Goal: Information Seeking & Learning: Learn about a topic

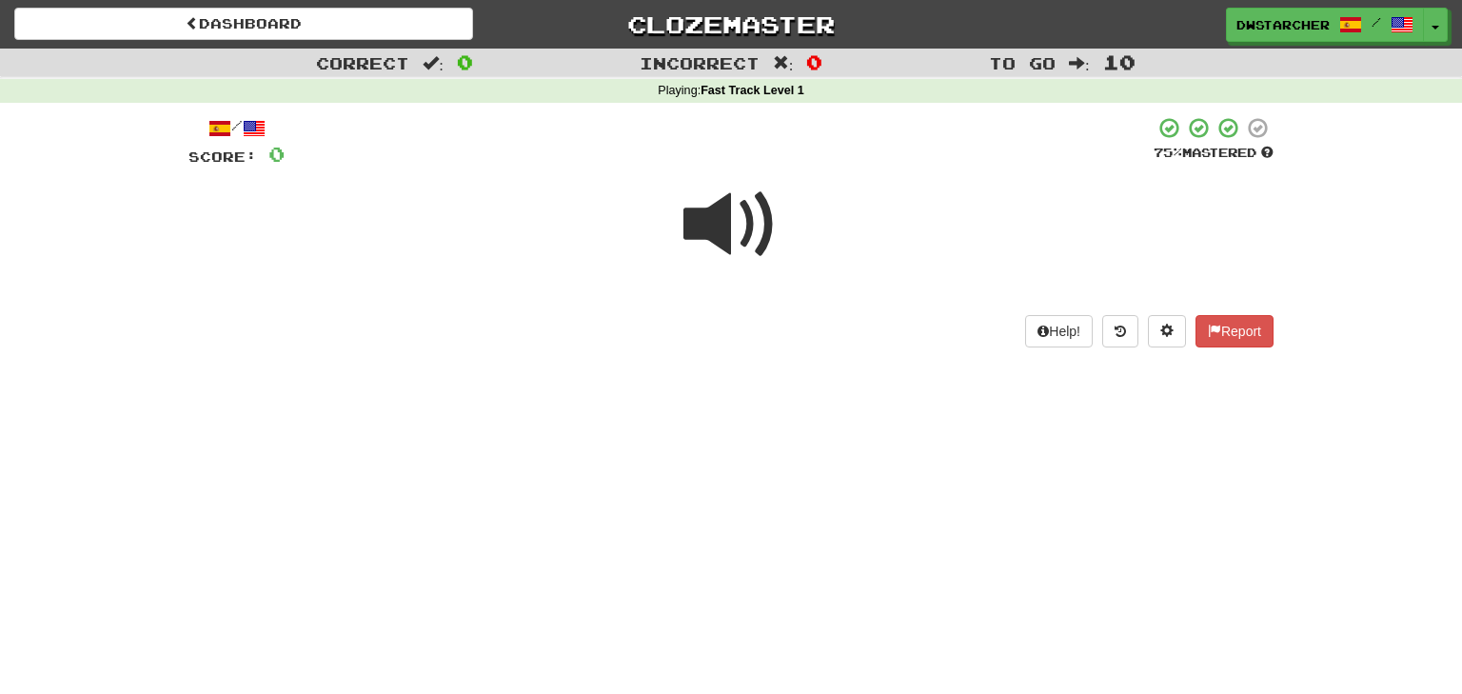
click at [707, 221] on span at bounding box center [730, 224] width 95 height 95
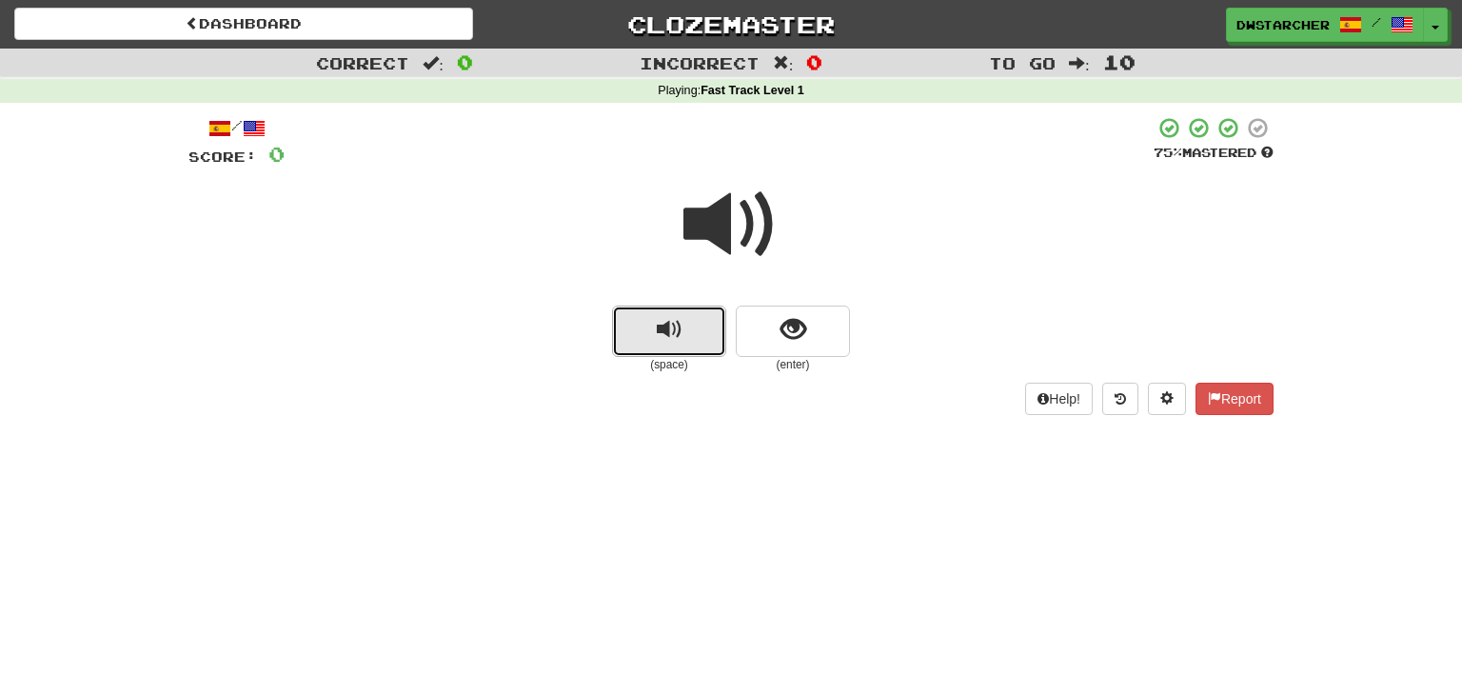
click at [661, 338] on span "replay audio" at bounding box center [670, 330] width 26 height 26
click at [797, 331] on span "show sentence" at bounding box center [794, 330] width 26 height 26
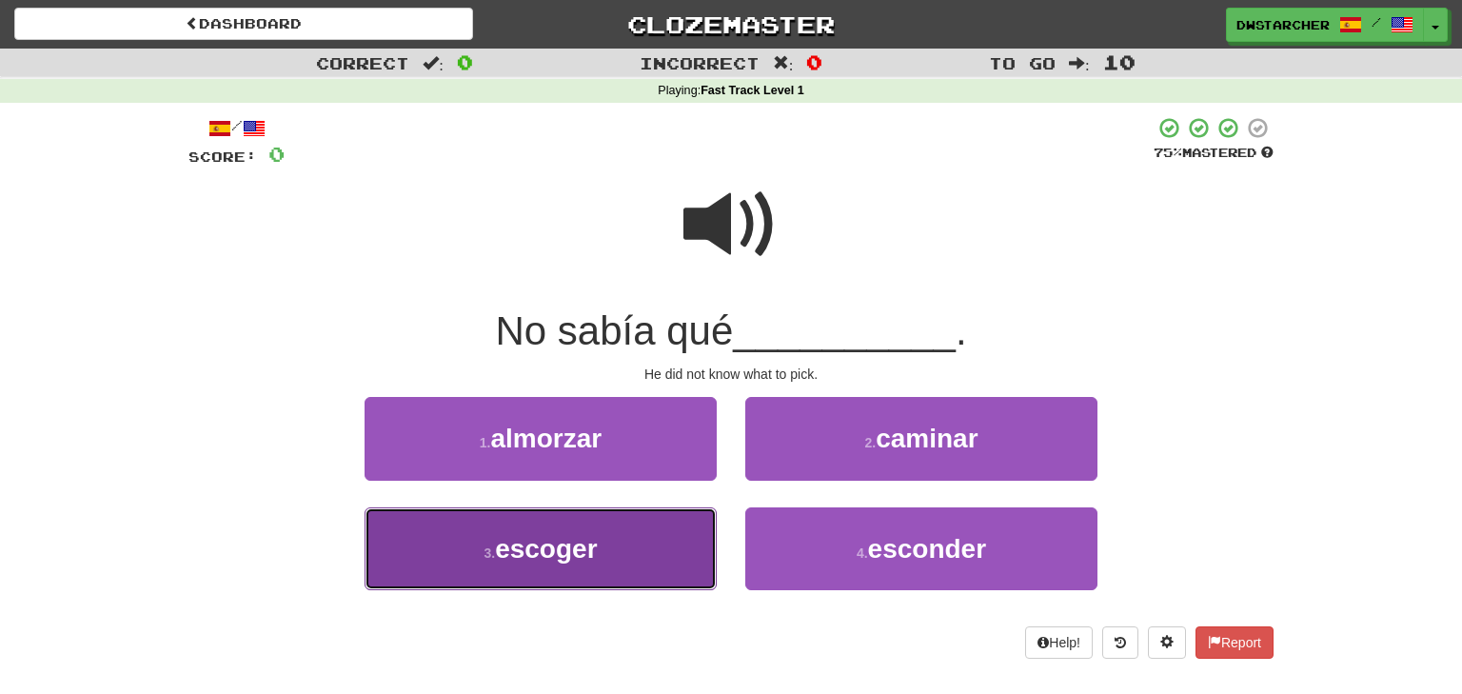
click at [644, 547] on button "3 . escoger" at bounding box center [541, 548] width 352 height 83
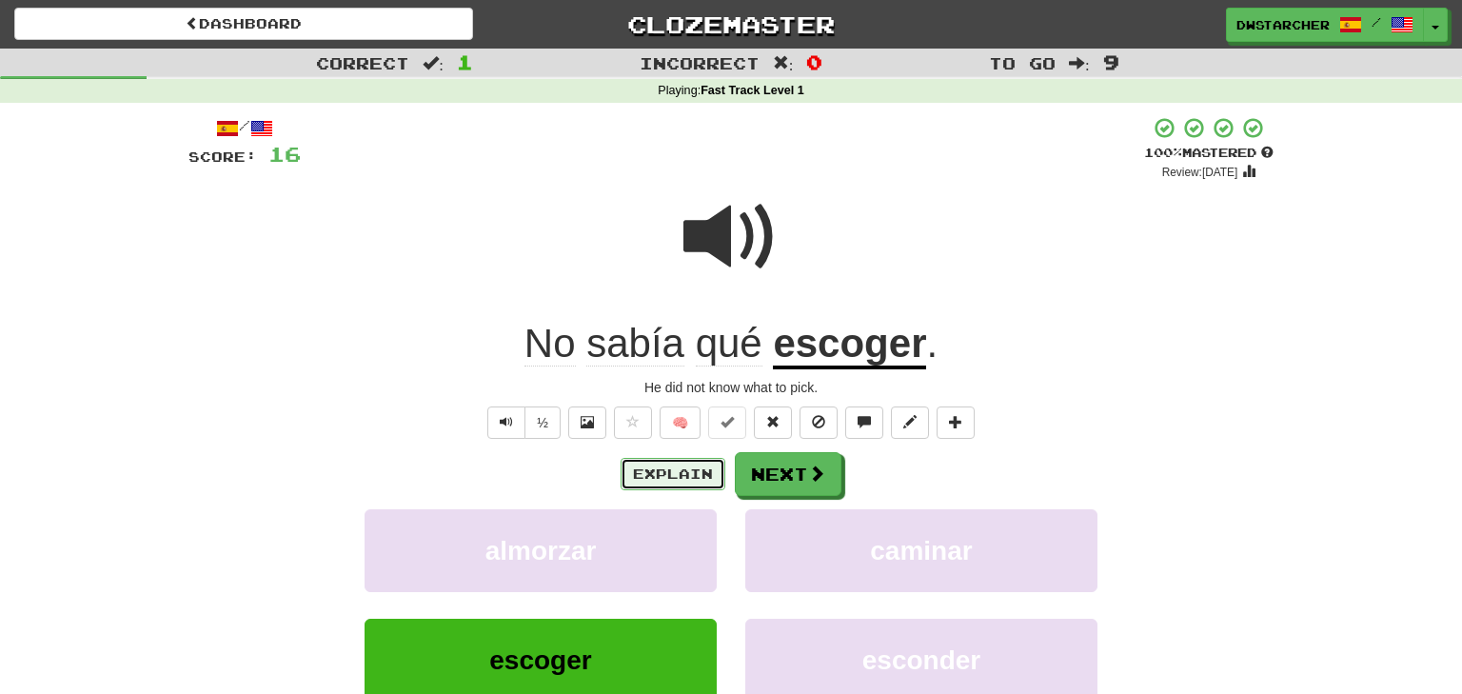
click at [669, 481] on button "Explain" at bounding box center [673, 474] width 105 height 32
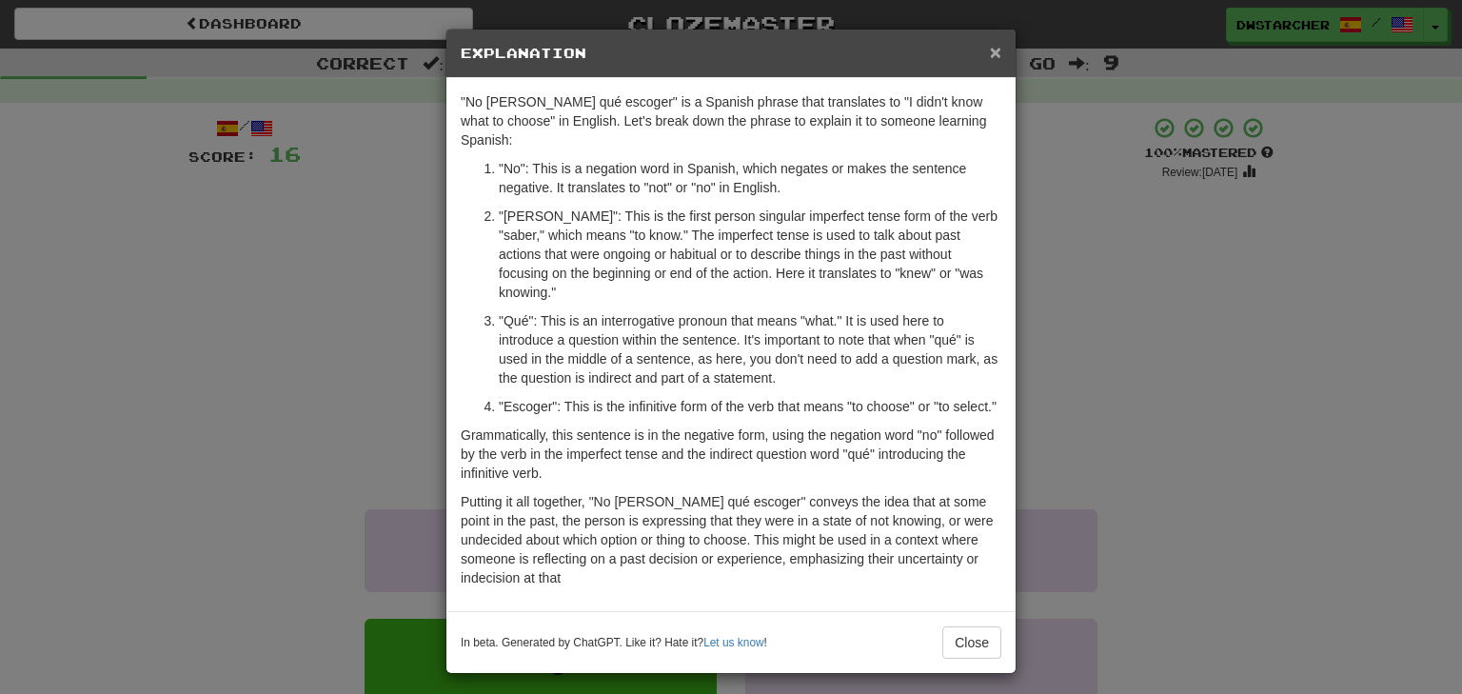
click at [995, 50] on span "×" at bounding box center [995, 52] width 11 height 22
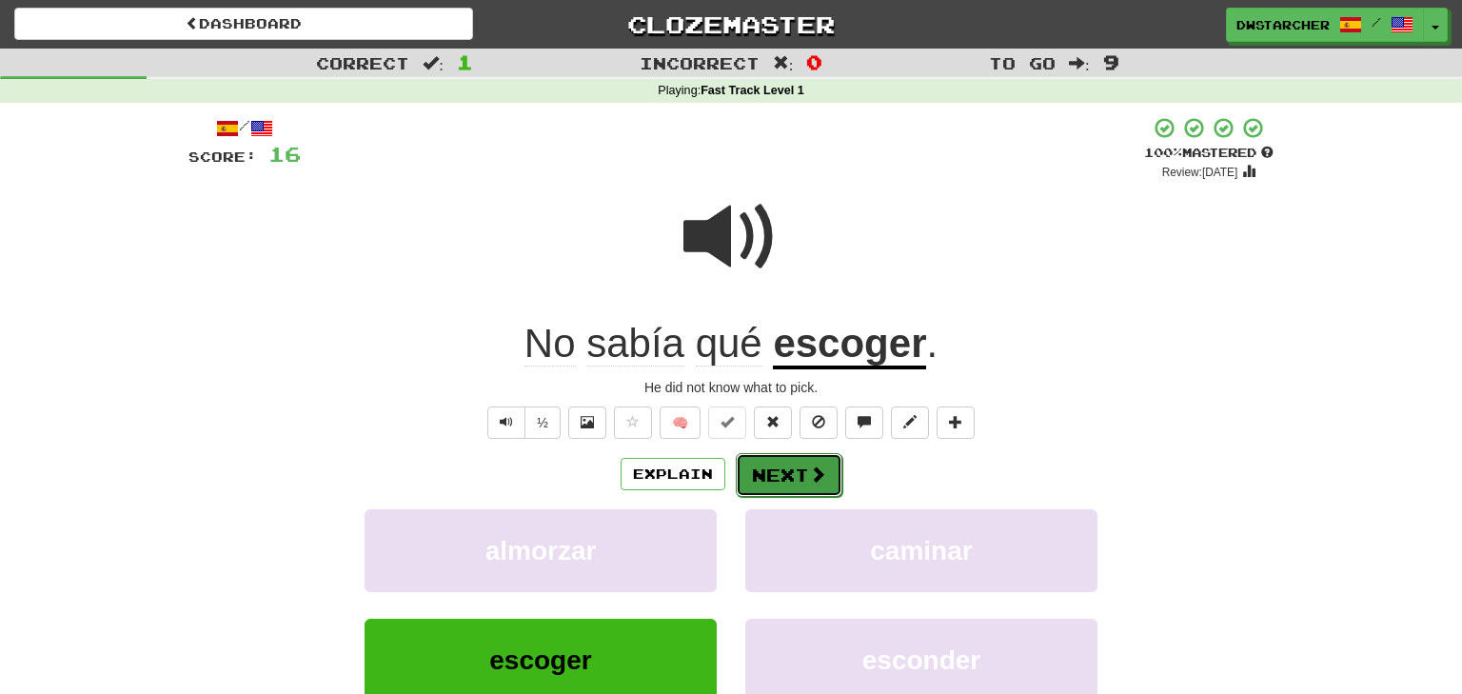
click at [775, 482] on button "Next" at bounding box center [789, 475] width 107 height 44
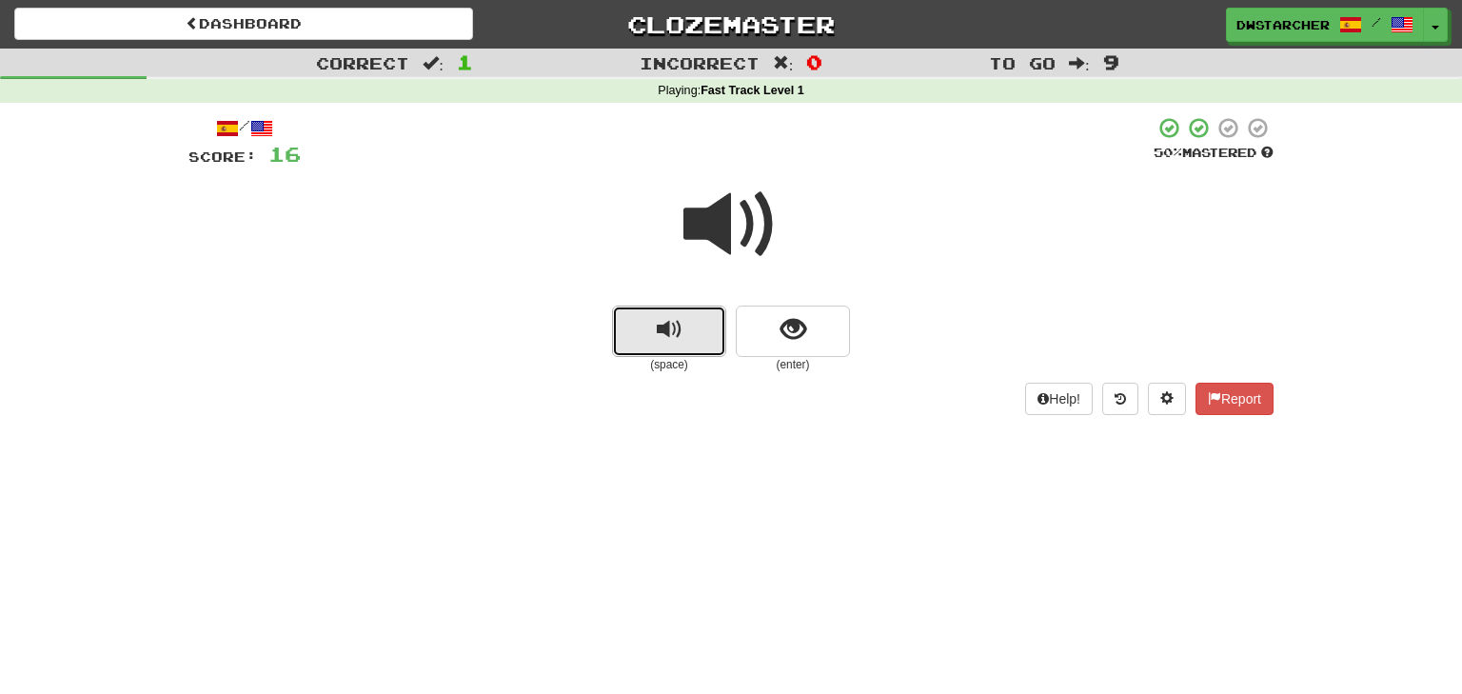
click at [671, 343] on span "replay audio" at bounding box center [670, 330] width 26 height 26
click at [789, 340] on span "show sentence" at bounding box center [794, 330] width 26 height 26
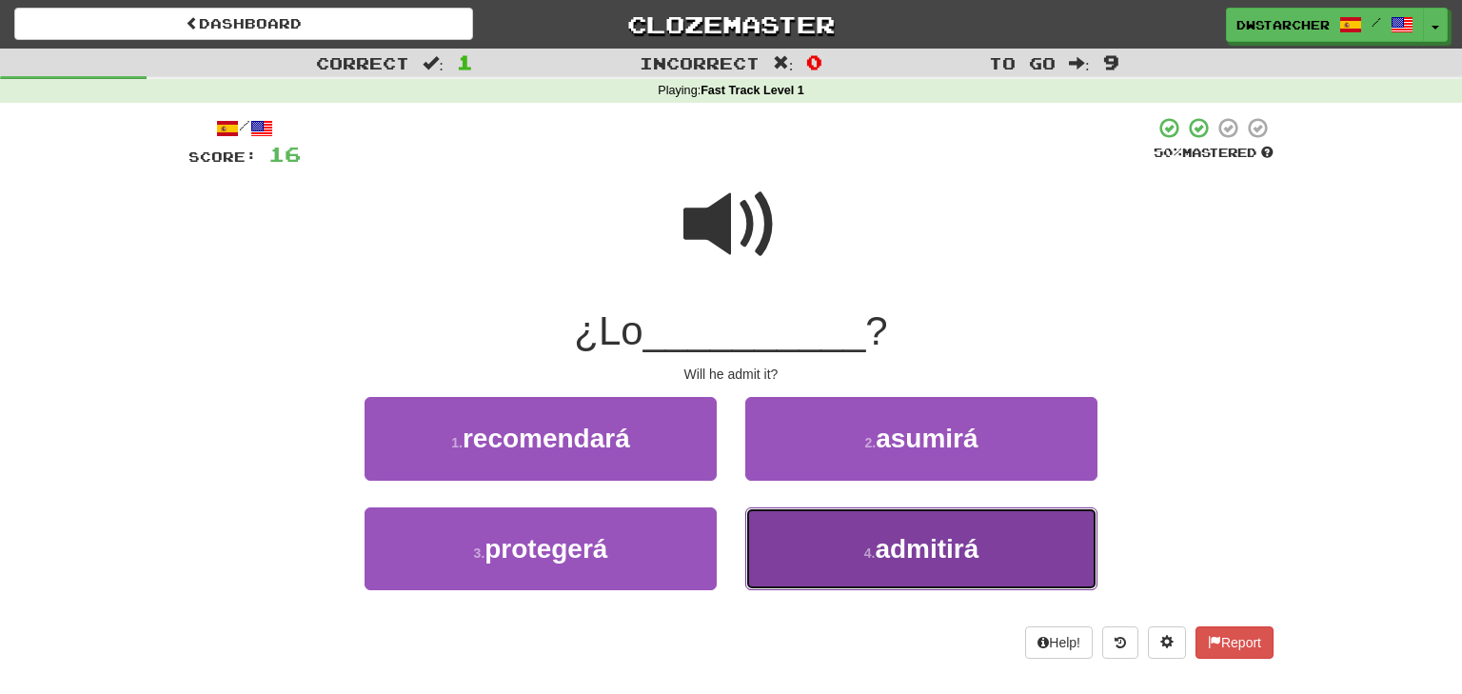
click at [891, 564] on span "admitirá" at bounding box center [927, 549] width 104 height 30
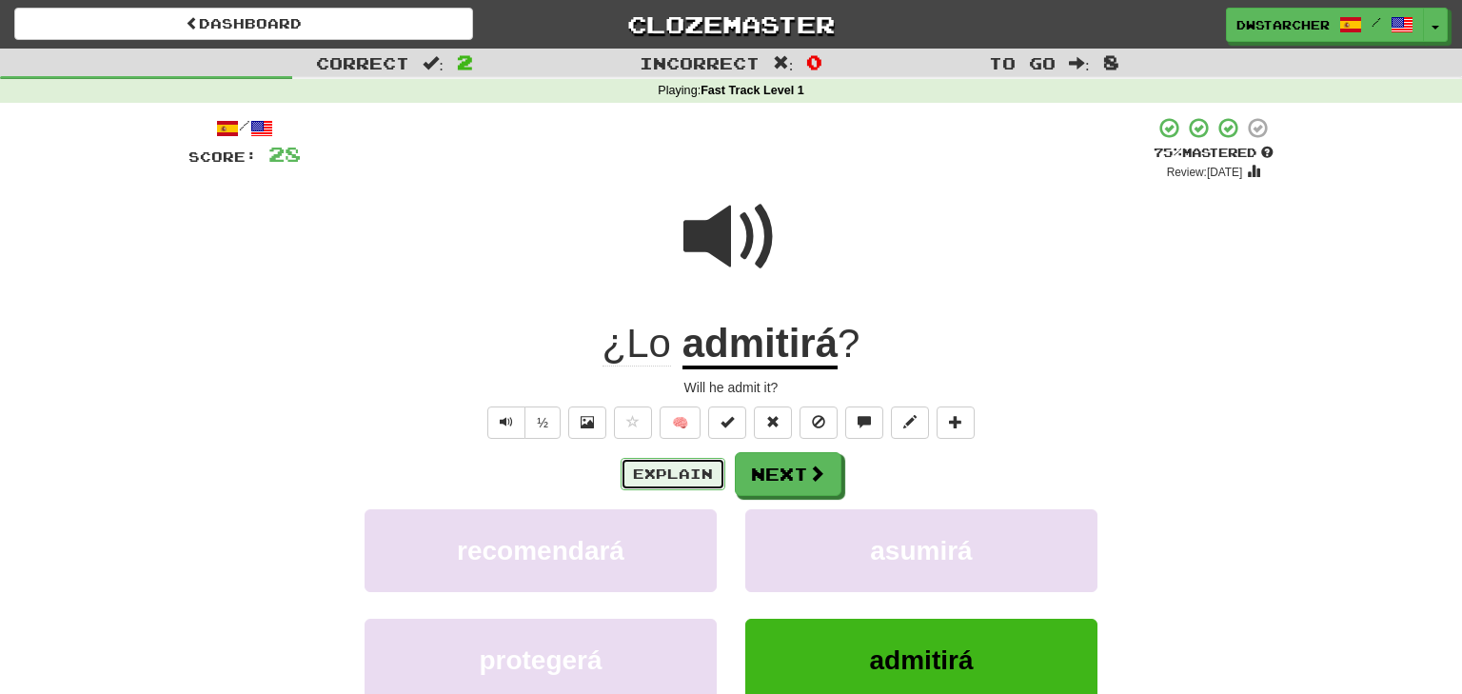
click at [667, 469] on button "Explain" at bounding box center [673, 474] width 105 height 32
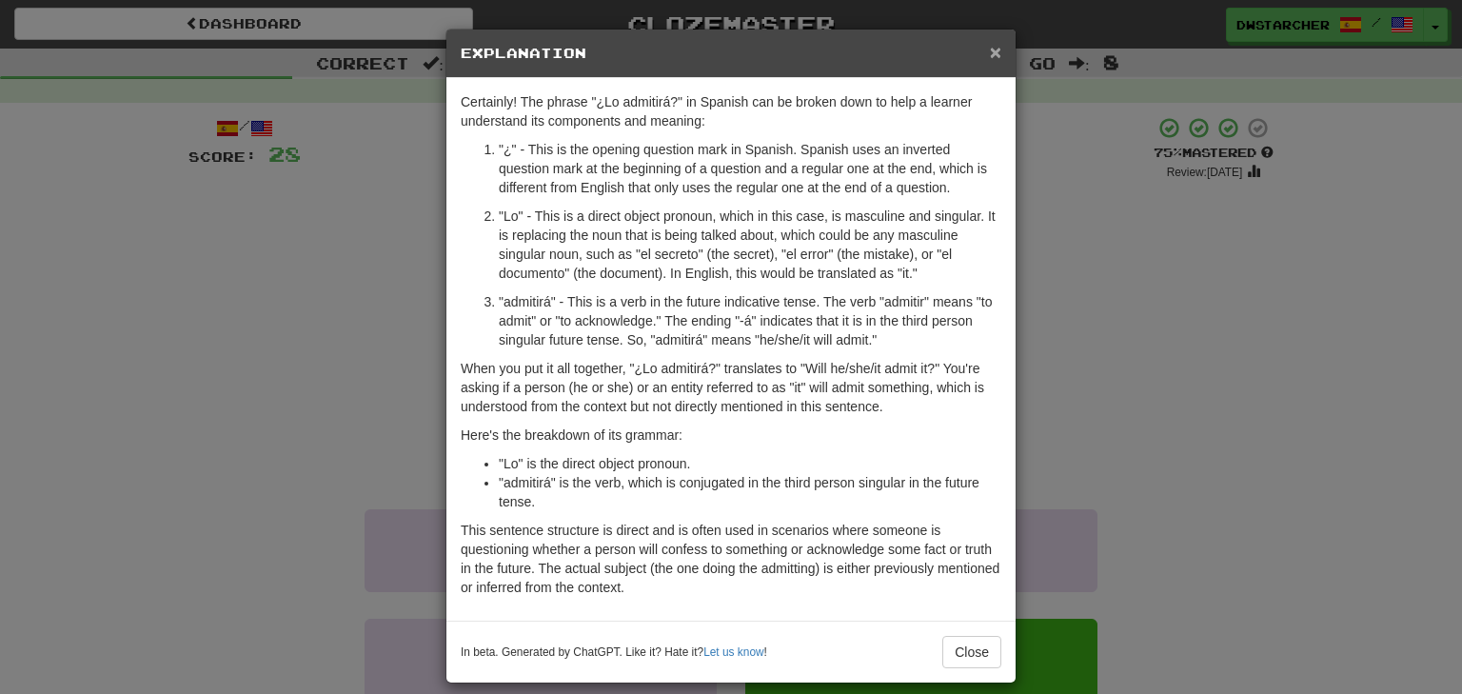
click at [996, 57] on span "×" at bounding box center [995, 52] width 11 height 22
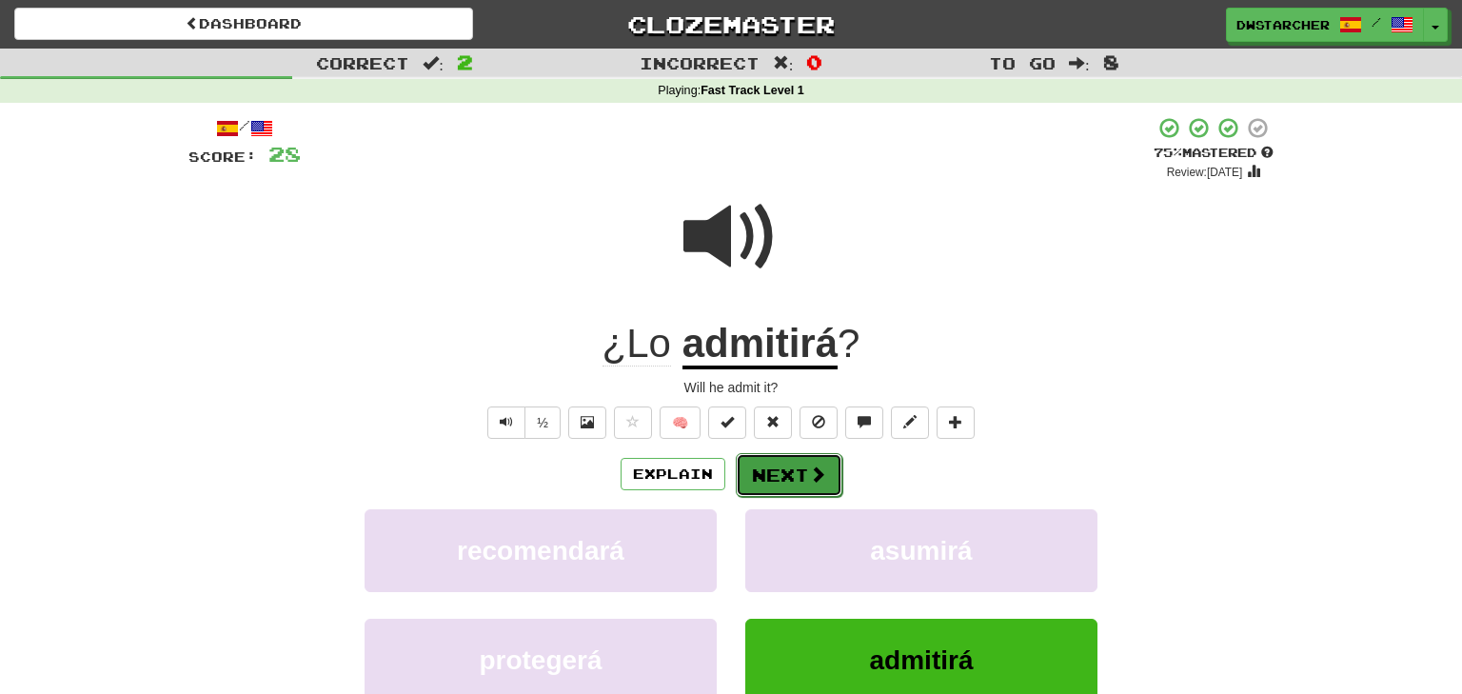
click at [802, 473] on button "Next" at bounding box center [789, 475] width 107 height 44
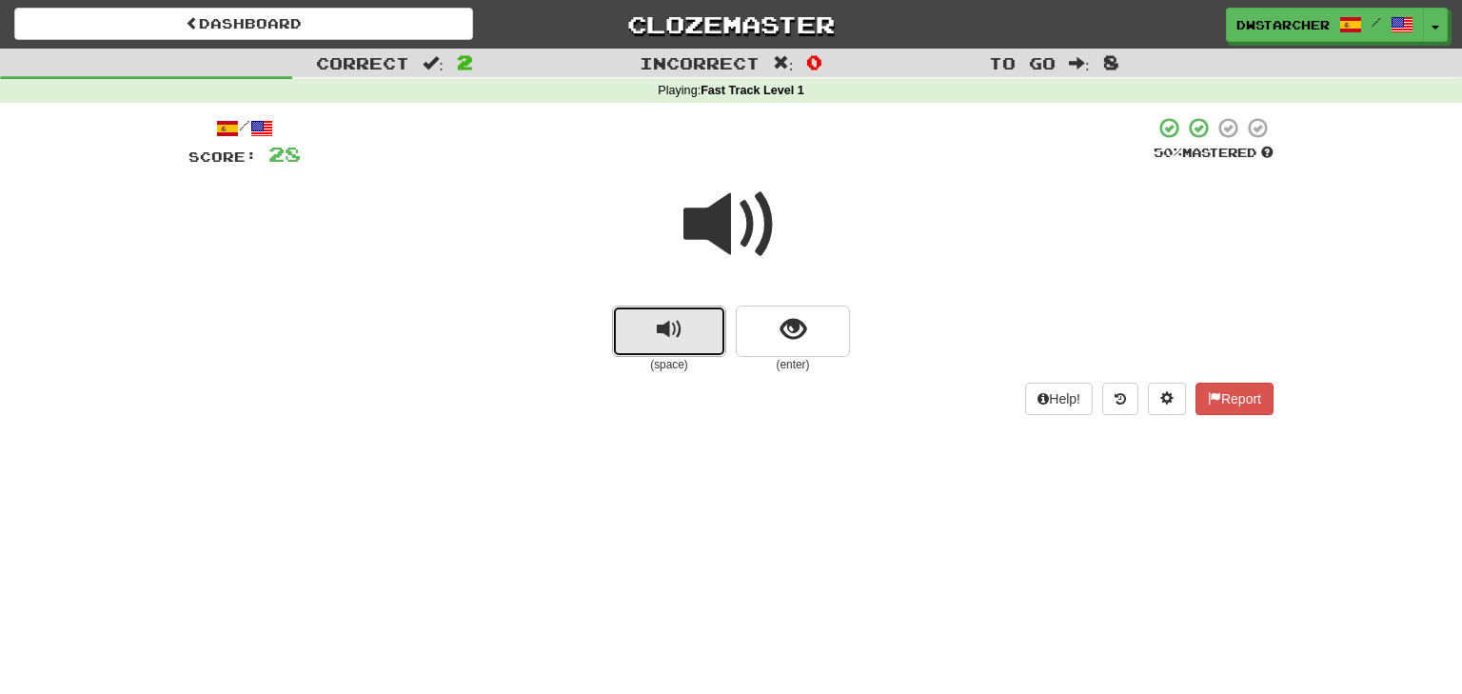
click at [693, 344] on button "replay audio" at bounding box center [669, 331] width 114 height 51
click at [786, 324] on span "show sentence" at bounding box center [794, 330] width 26 height 26
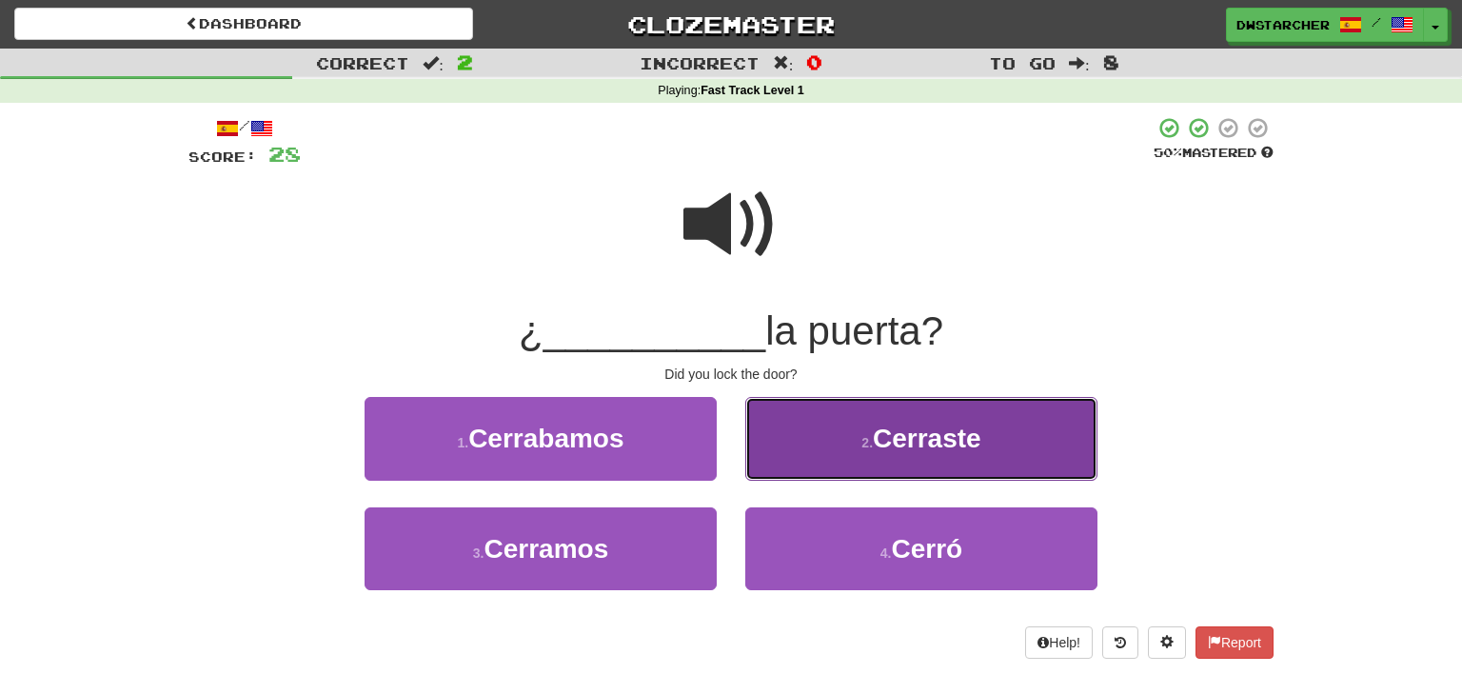
click at [838, 438] on button "2 . Cerraste" at bounding box center [921, 438] width 352 height 83
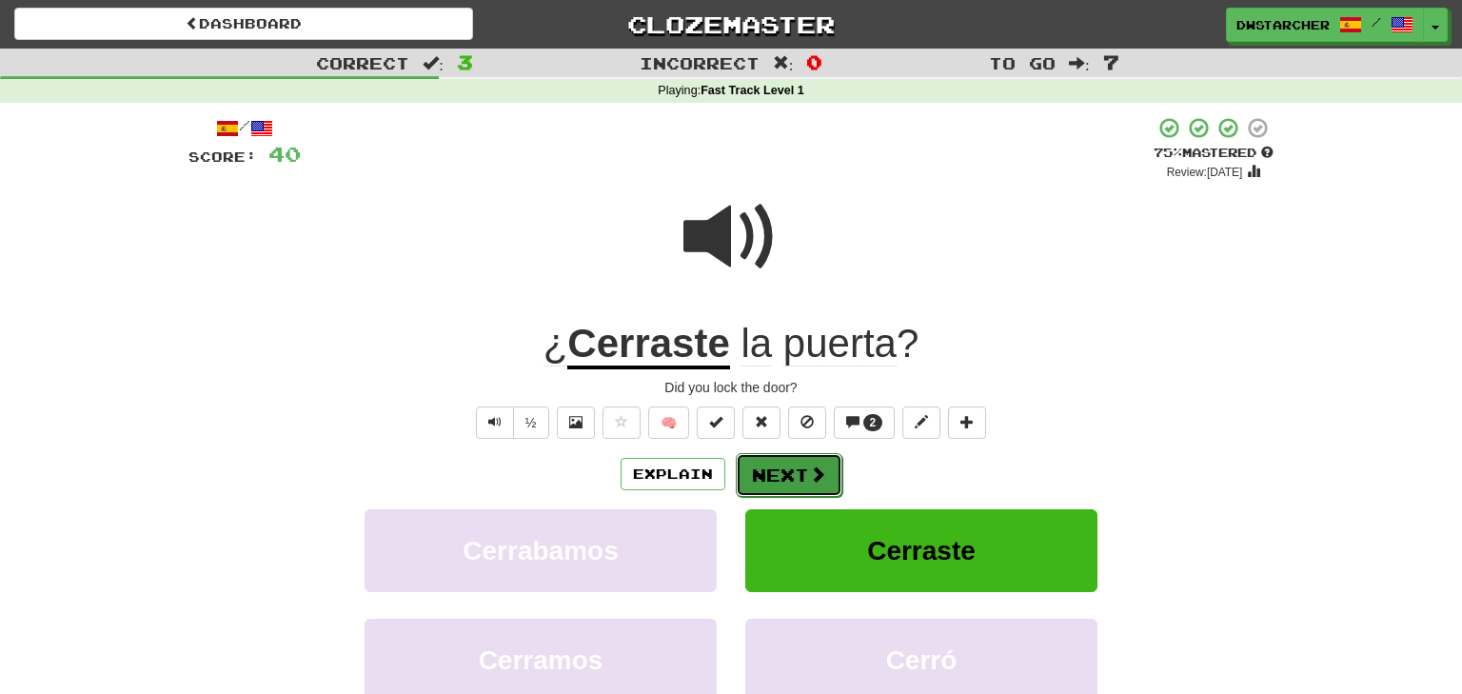
click at [789, 475] on button "Next" at bounding box center [789, 475] width 107 height 44
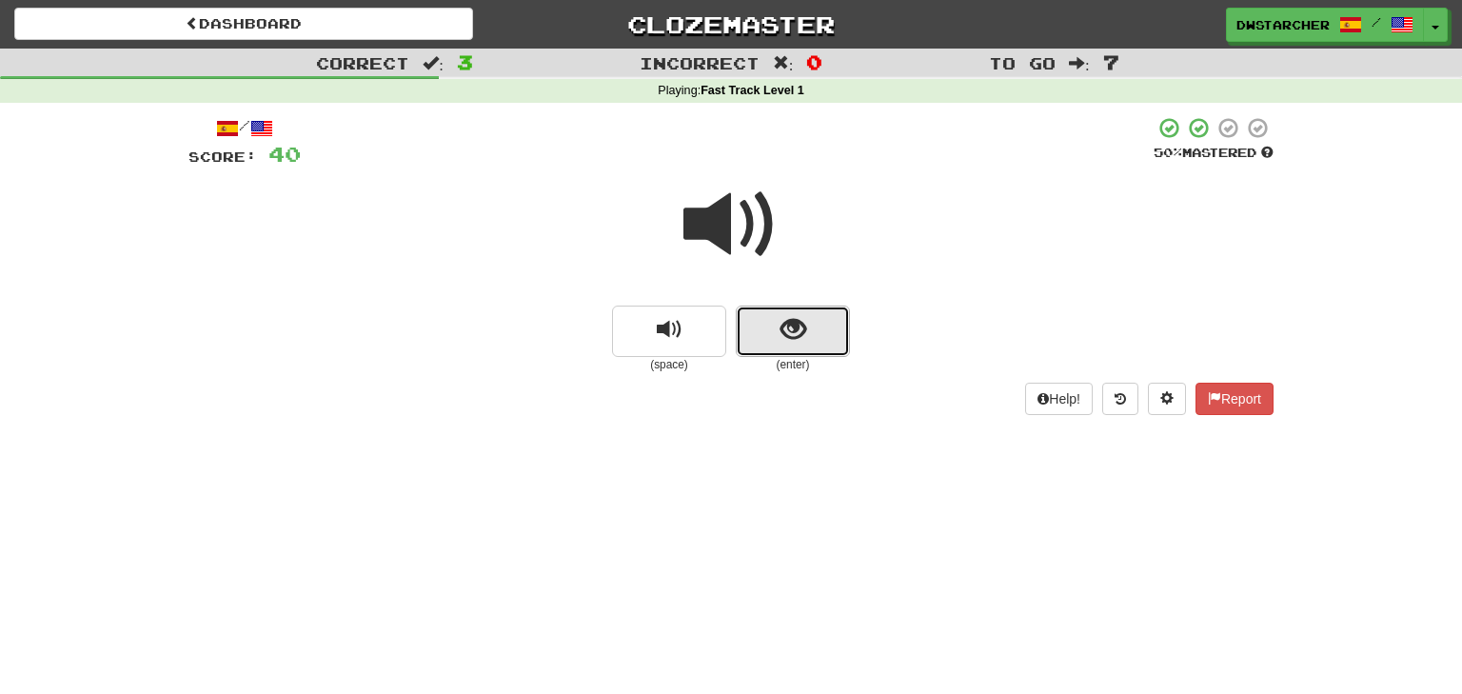
click at [798, 328] on span "show sentence" at bounding box center [794, 330] width 26 height 26
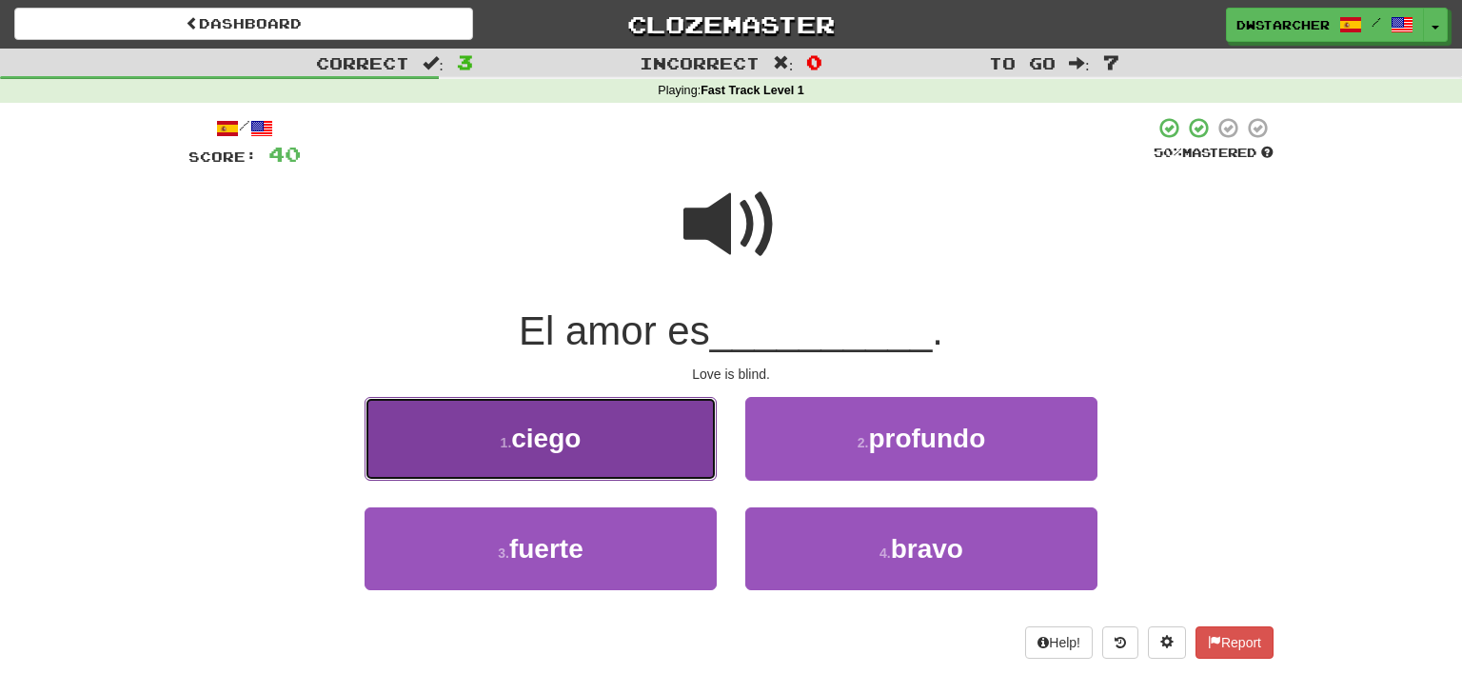
click at [638, 426] on button "1 . ciego" at bounding box center [541, 438] width 352 height 83
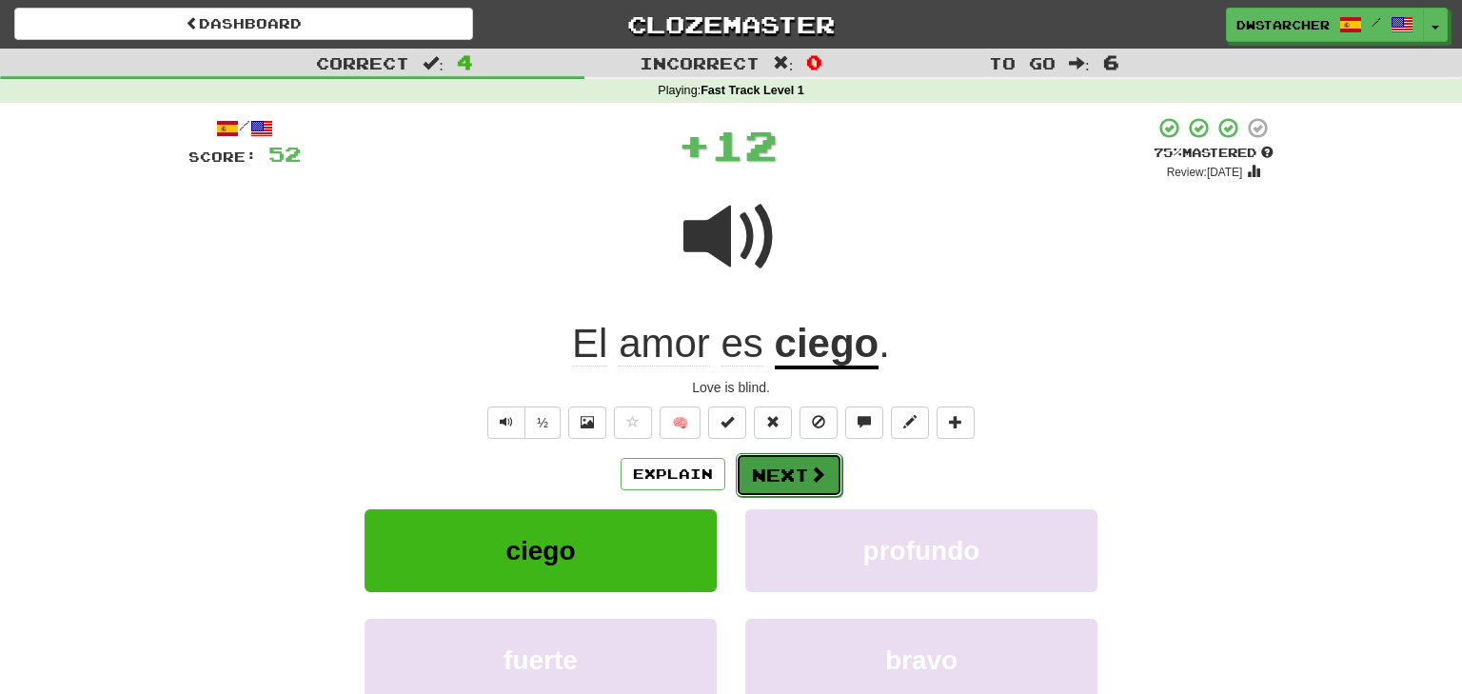
click at [785, 480] on button "Next" at bounding box center [789, 475] width 107 height 44
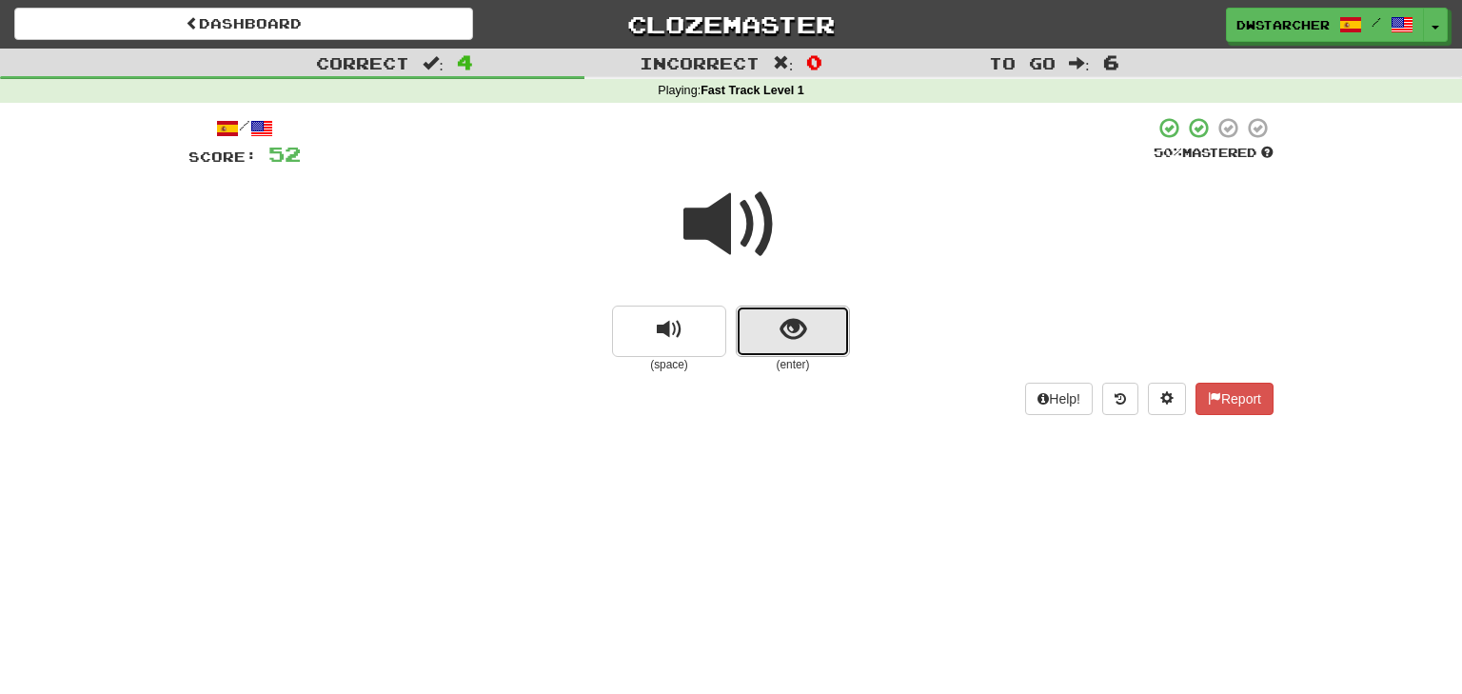
click at [792, 337] on span "show sentence" at bounding box center [794, 330] width 26 height 26
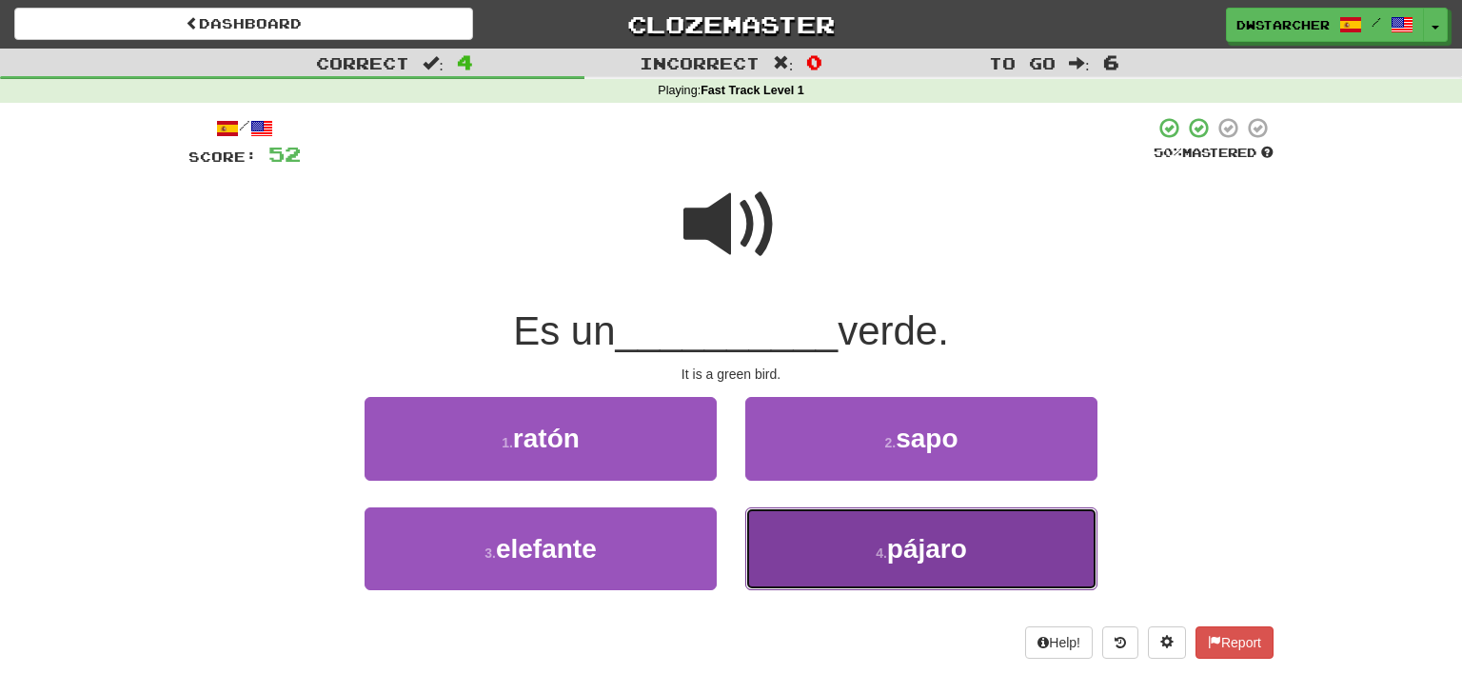
click at [838, 554] on button "4 . pájaro" at bounding box center [921, 548] width 352 height 83
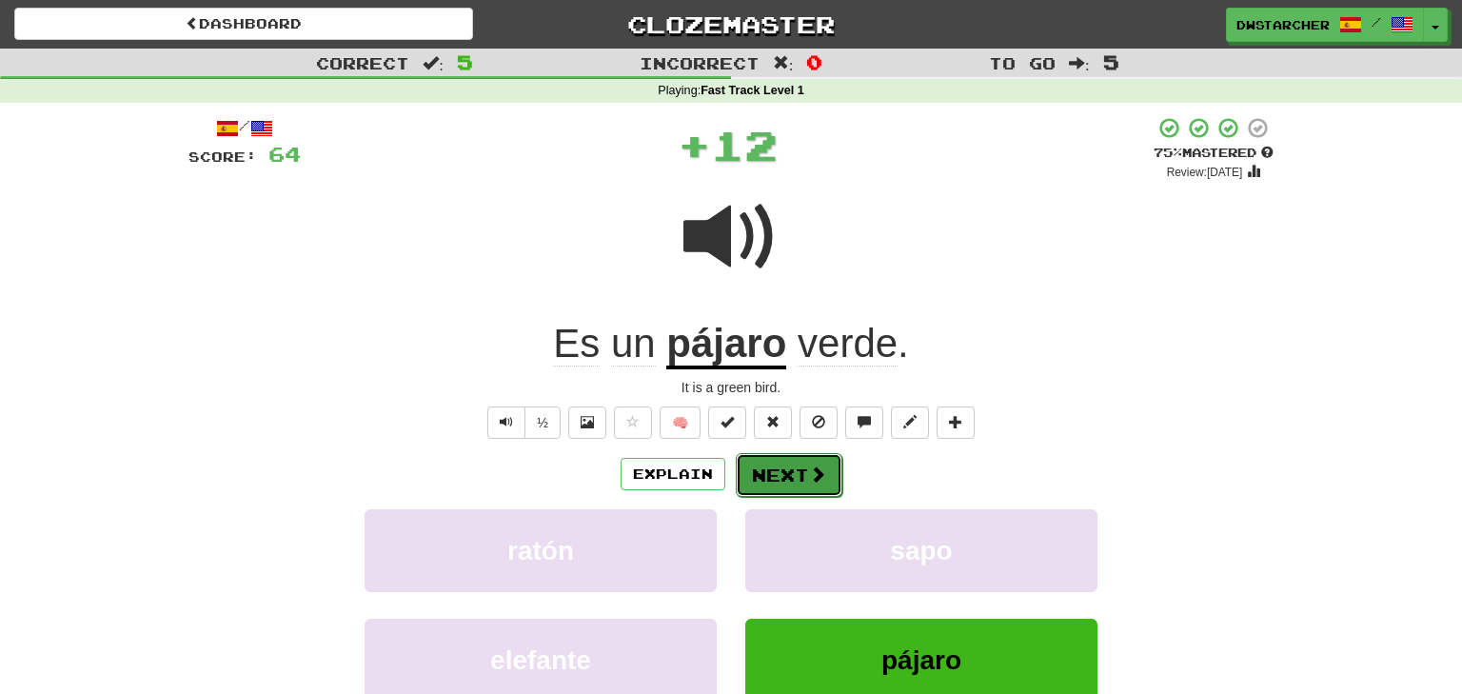
click at [789, 483] on button "Next" at bounding box center [789, 475] width 107 height 44
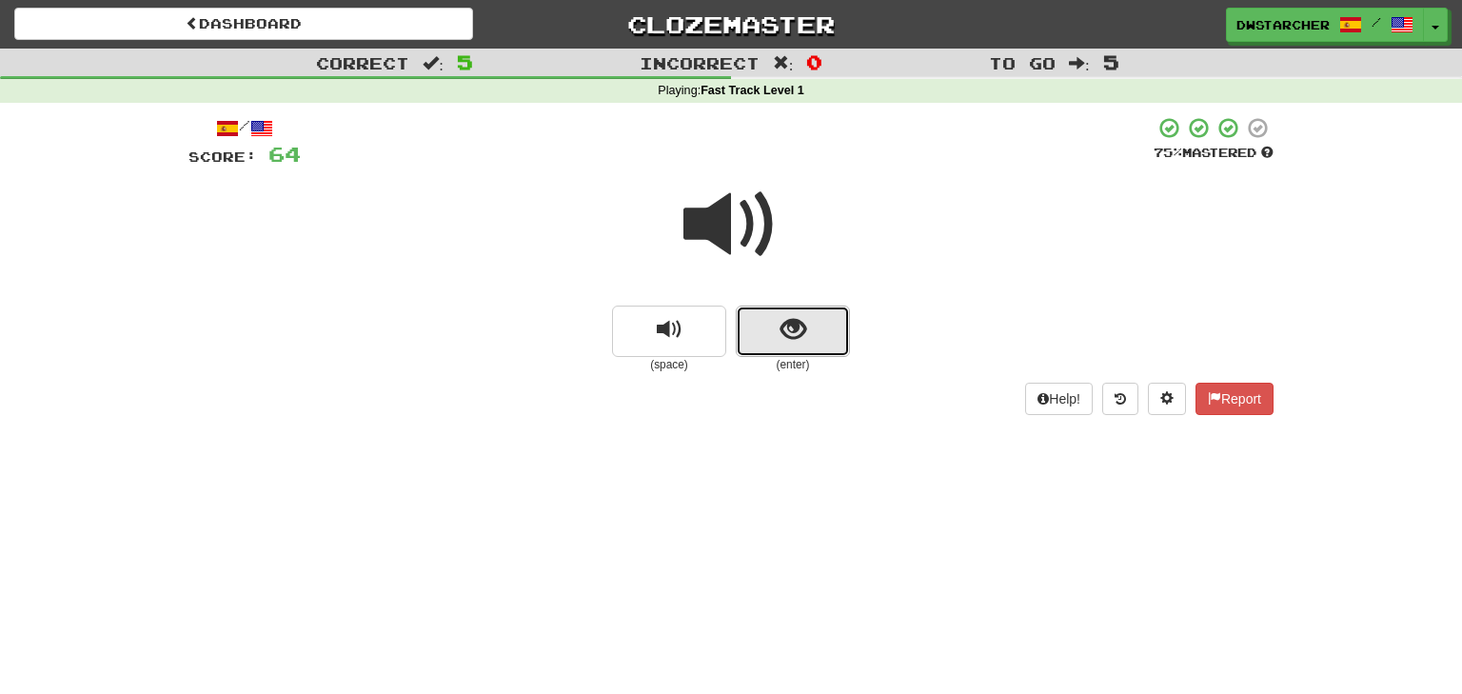
click at [807, 331] on button "show sentence" at bounding box center [793, 331] width 114 height 51
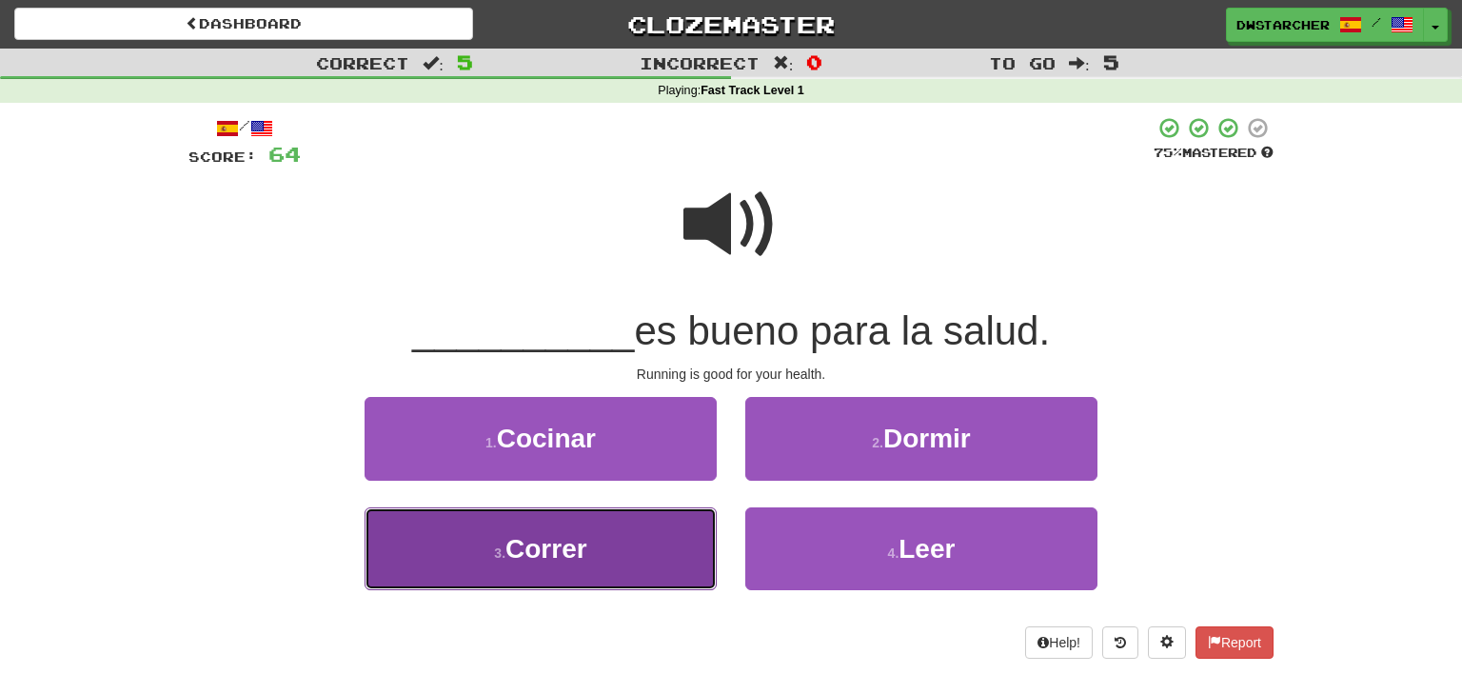
click at [623, 570] on button "3 . Correr" at bounding box center [541, 548] width 352 height 83
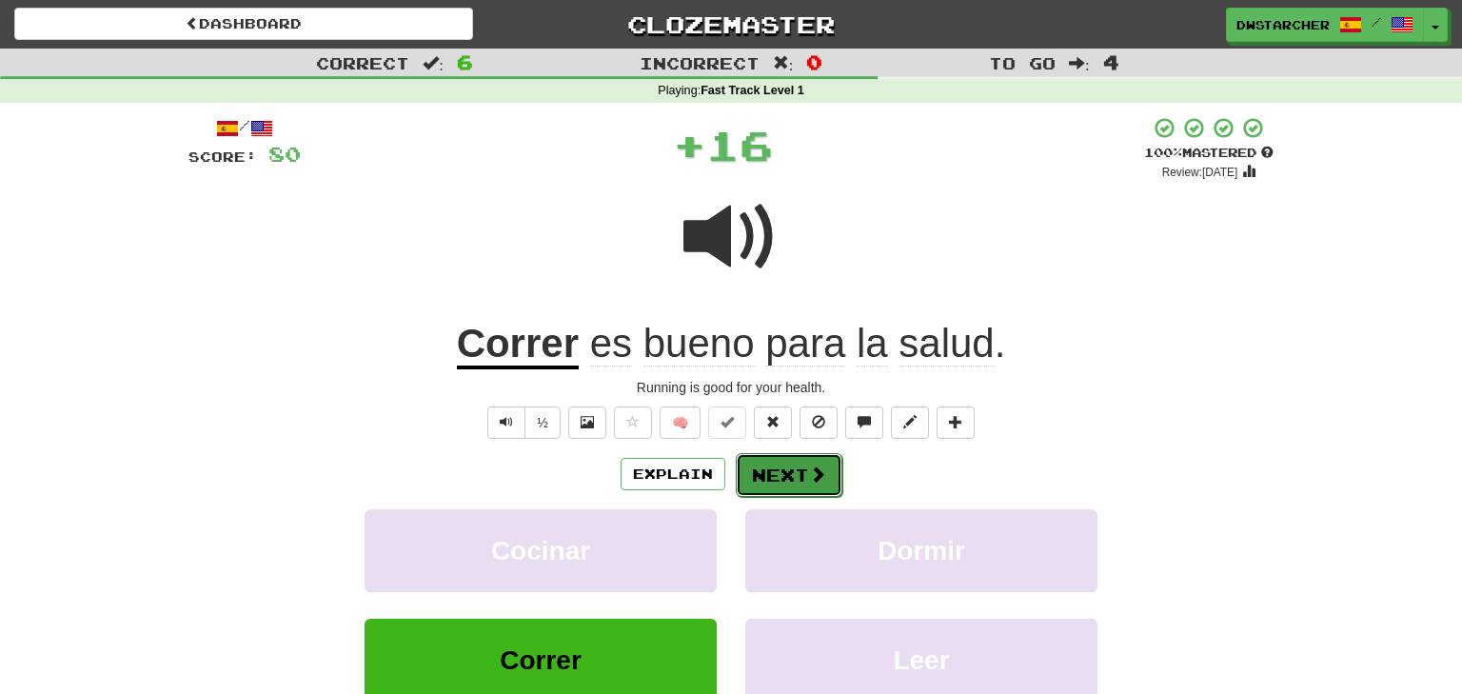
click at [767, 486] on button "Next" at bounding box center [789, 475] width 107 height 44
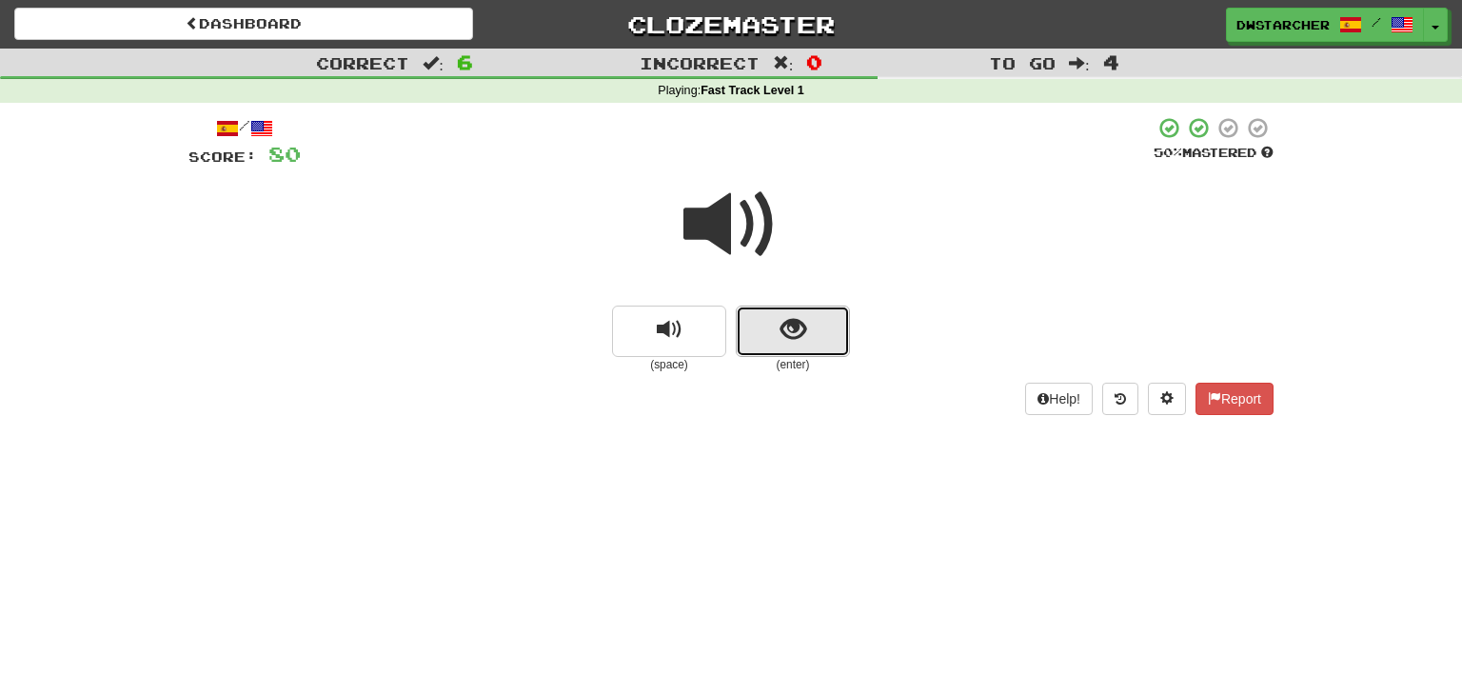
click at [801, 326] on span "show sentence" at bounding box center [794, 330] width 26 height 26
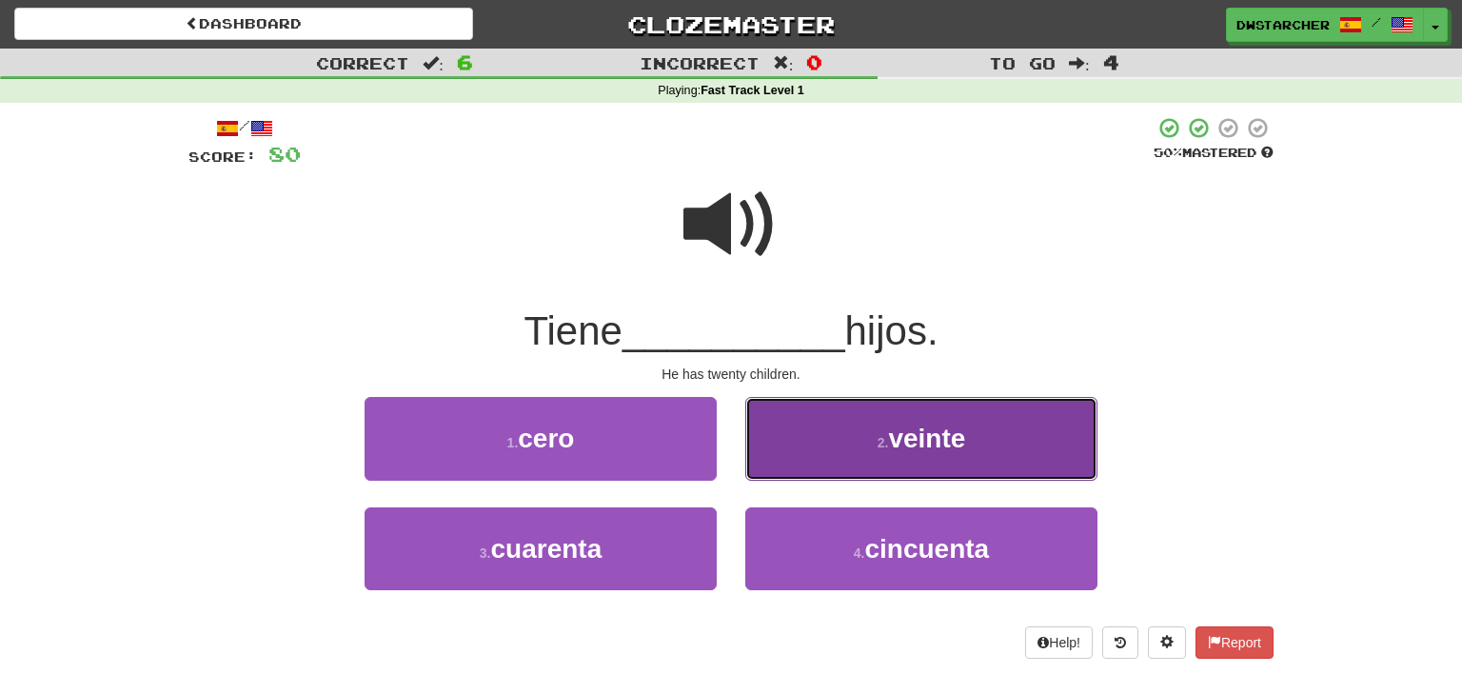
click at [837, 454] on button "2 . veinte" at bounding box center [921, 438] width 352 height 83
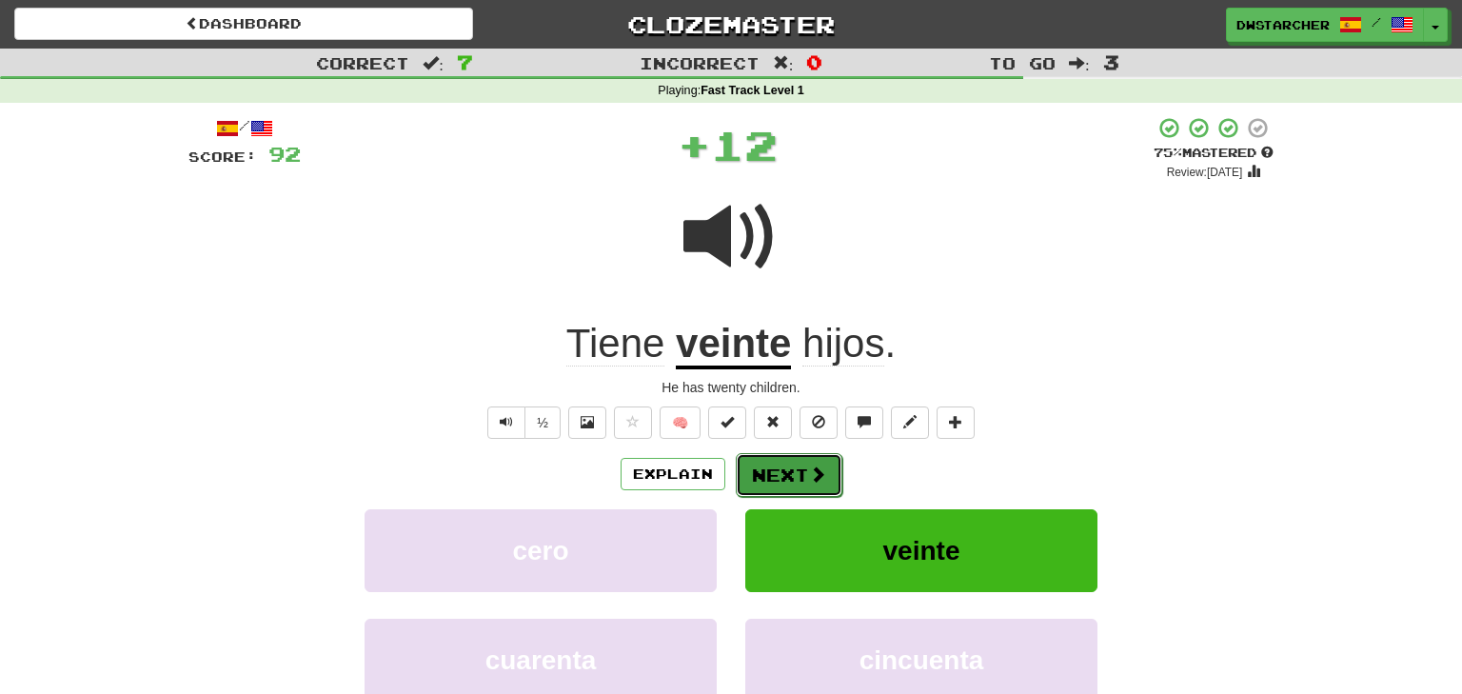
click at [797, 467] on button "Next" at bounding box center [789, 475] width 107 height 44
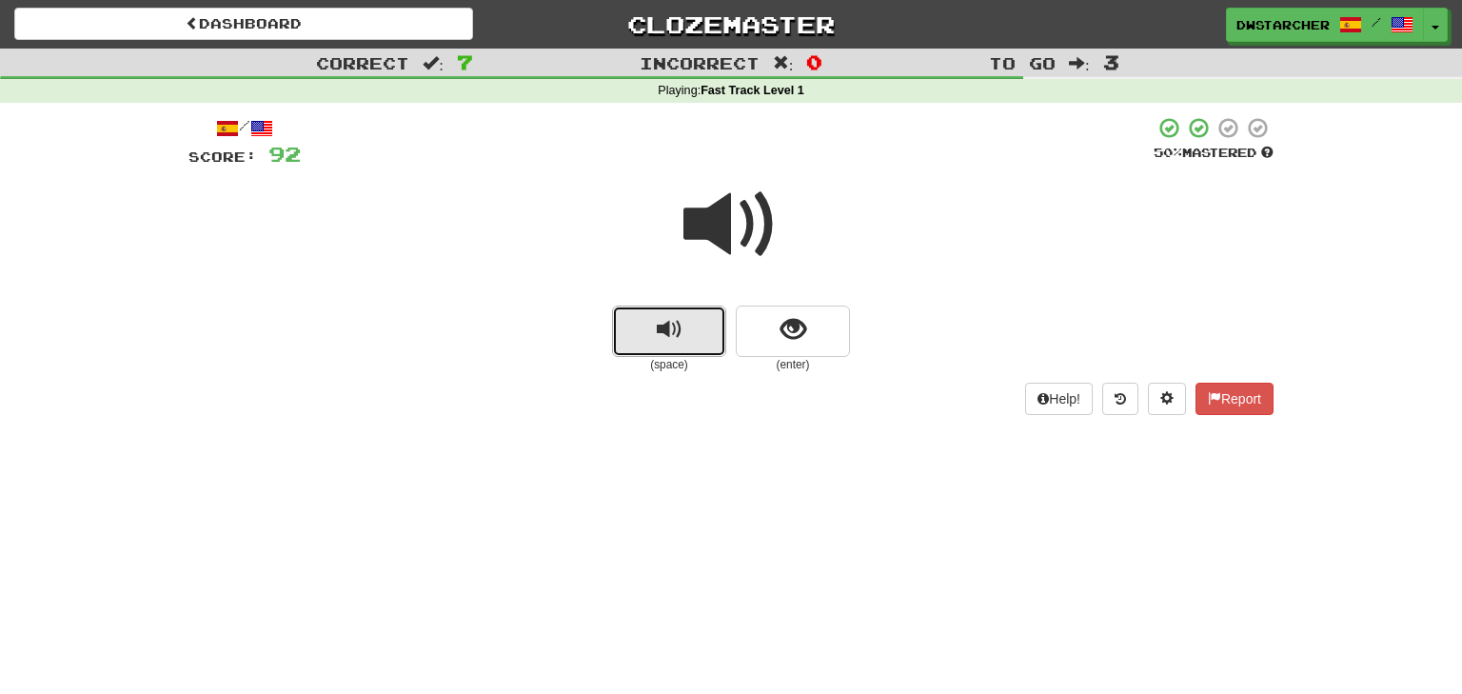
click at [687, 327] on button "replay audio" at bounding box center [669, 331] width 114 height 51
click at [790, 311] on button "show sentence" at bounding box center [793, 331] width 114 height 51
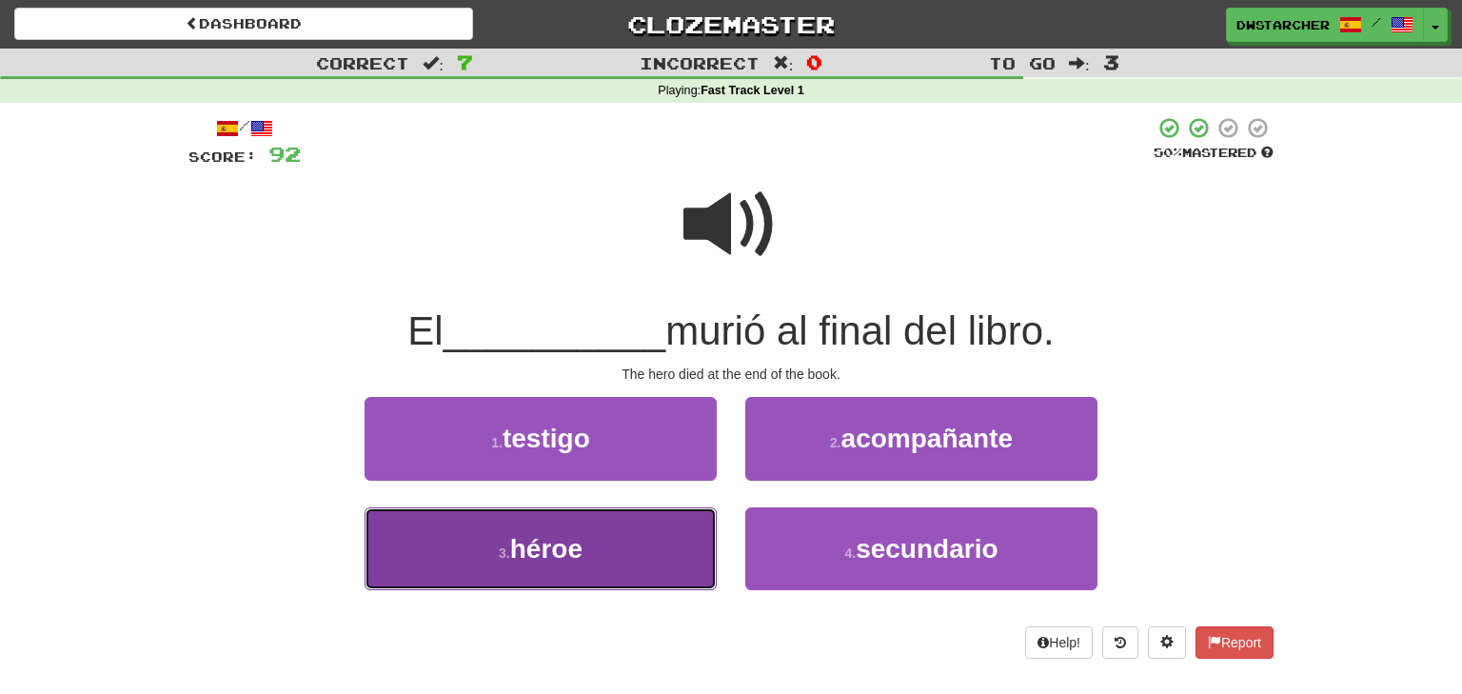
click at [642, 523] on button "3 . héroe" at bounding box center [541, 548] width 352 height 83
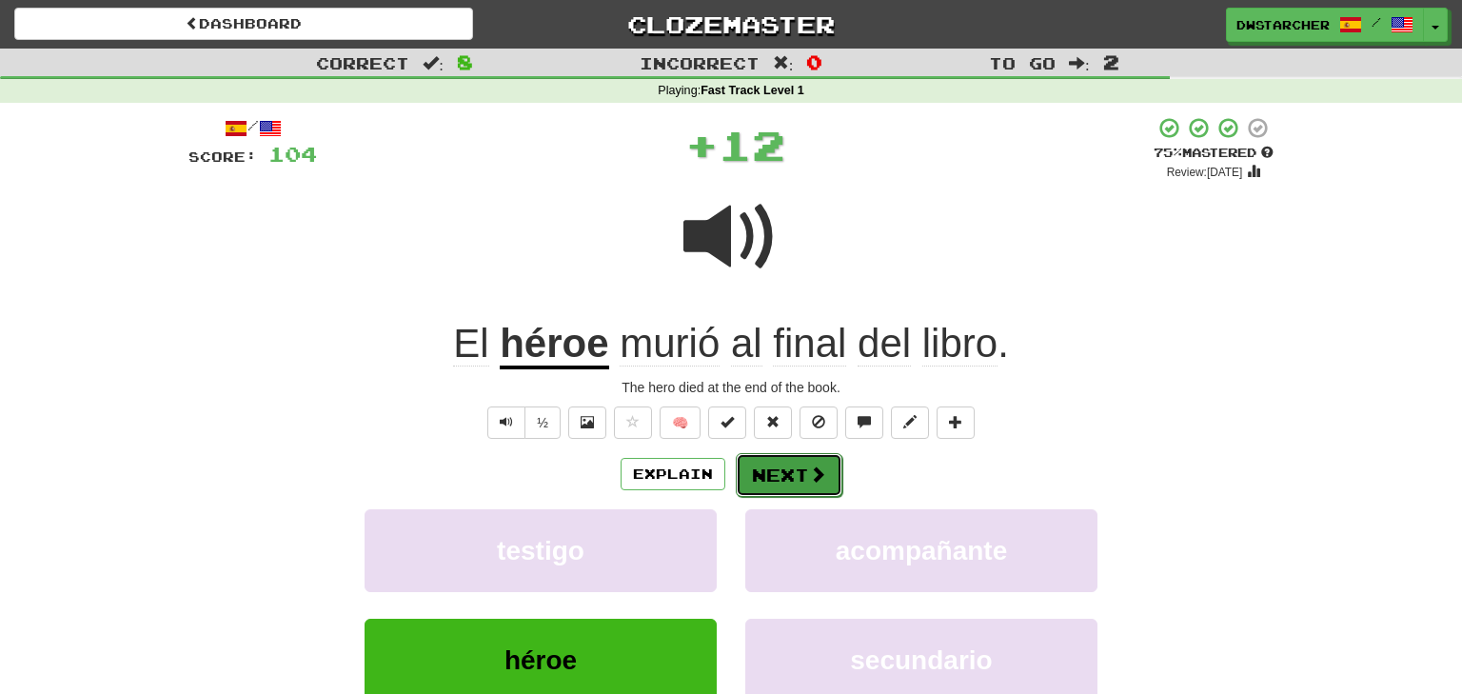
click at [804, 469] on button "Next" at bounding box center [789, 475] width 107 height 44
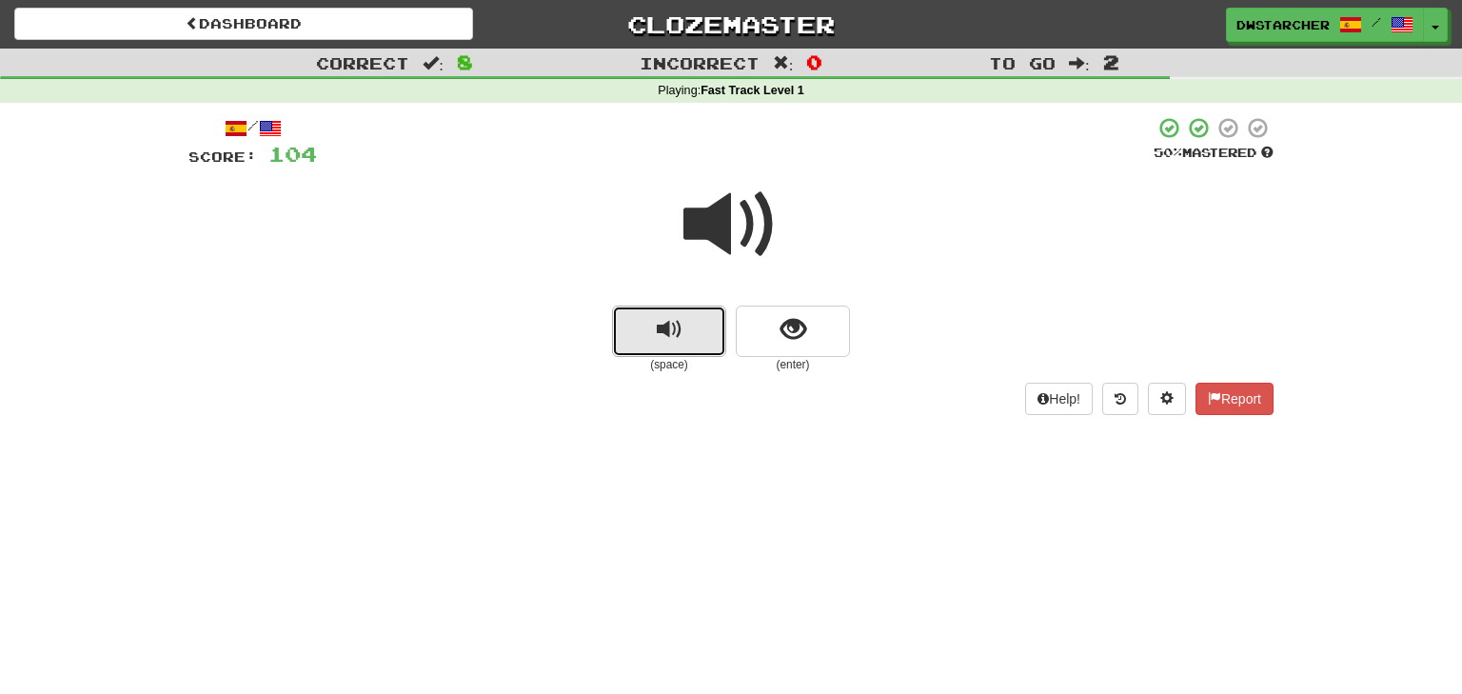
click at [670, 330] on span "replay audio" at bounding box center [670, 330] width 26 height 26
click at [790, 325] on span "show sentence" at bounding box center [794, 330] width 26 height 26
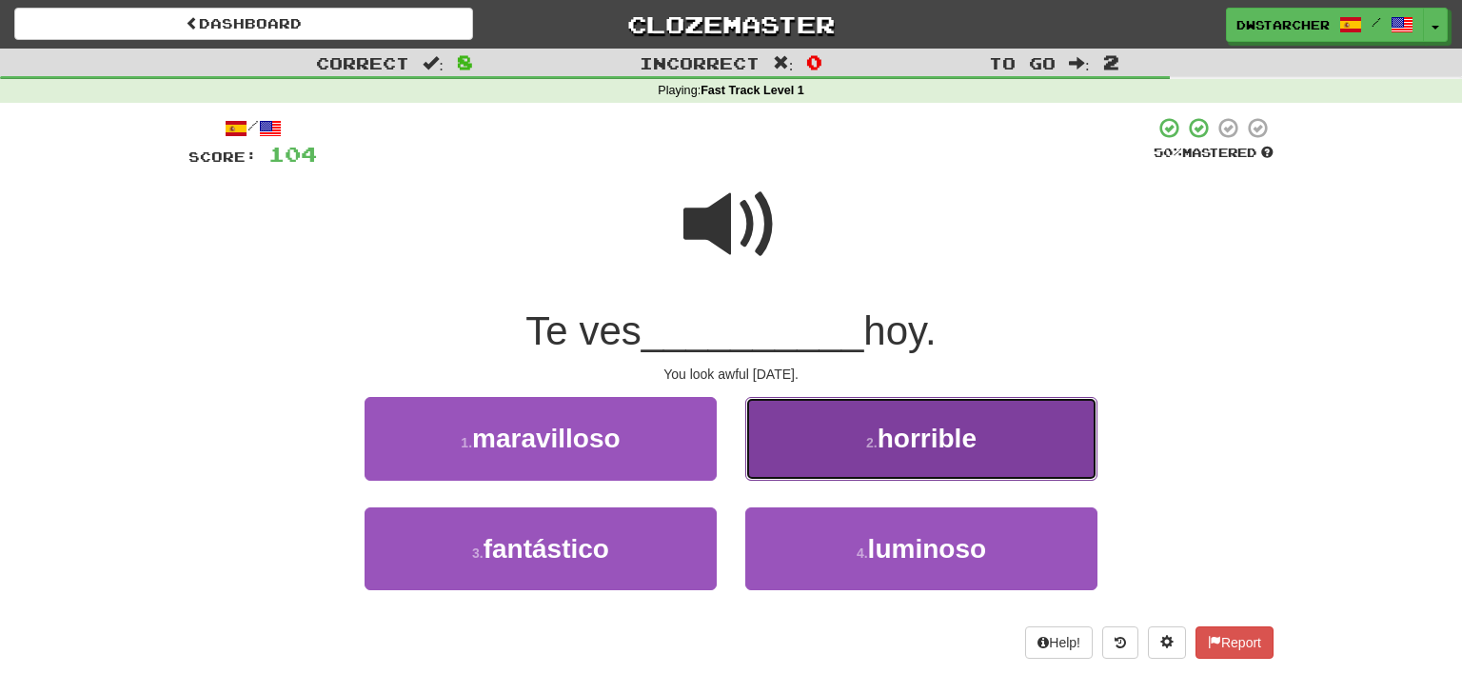
click at [848, 436] on button "2 . horrible" at bounding box center [921, 438] width 352 height 83
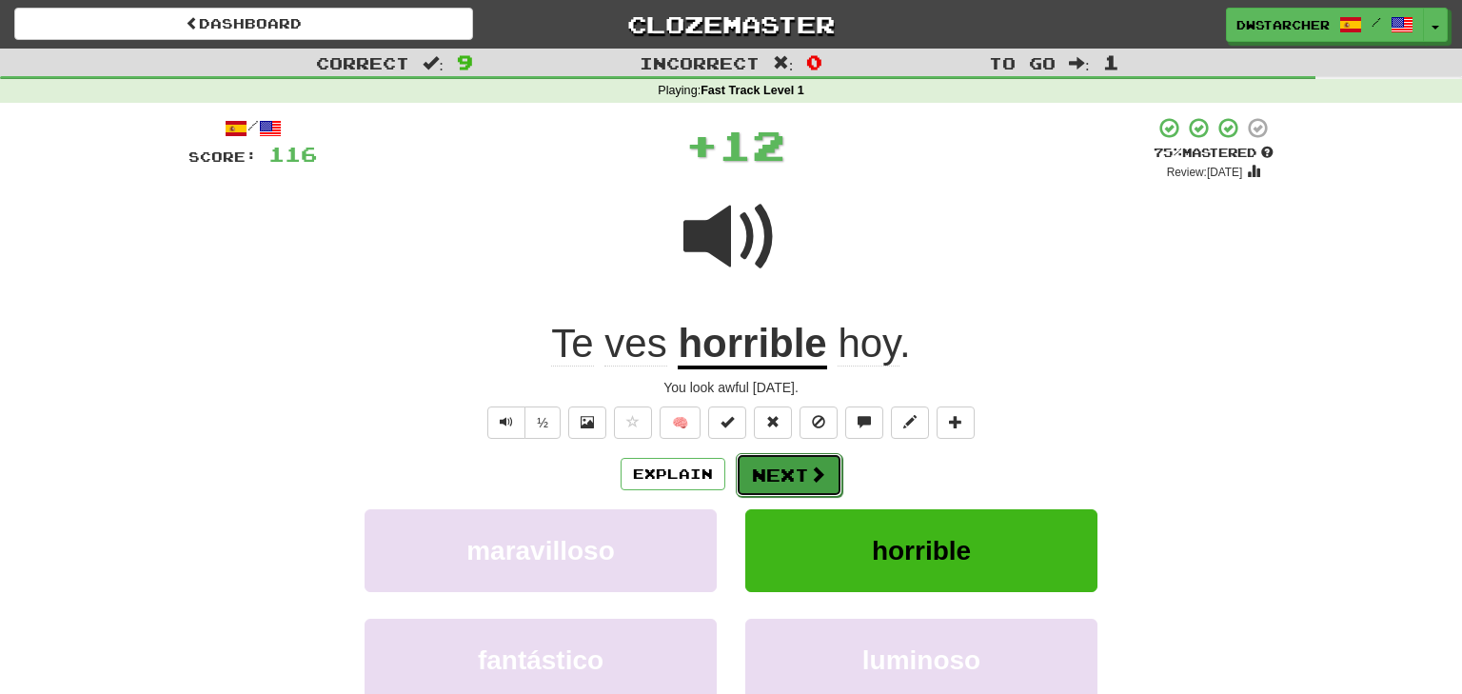
click at [785, 471] on button "Next" at bounding box center [789, 475] width 107 height 44
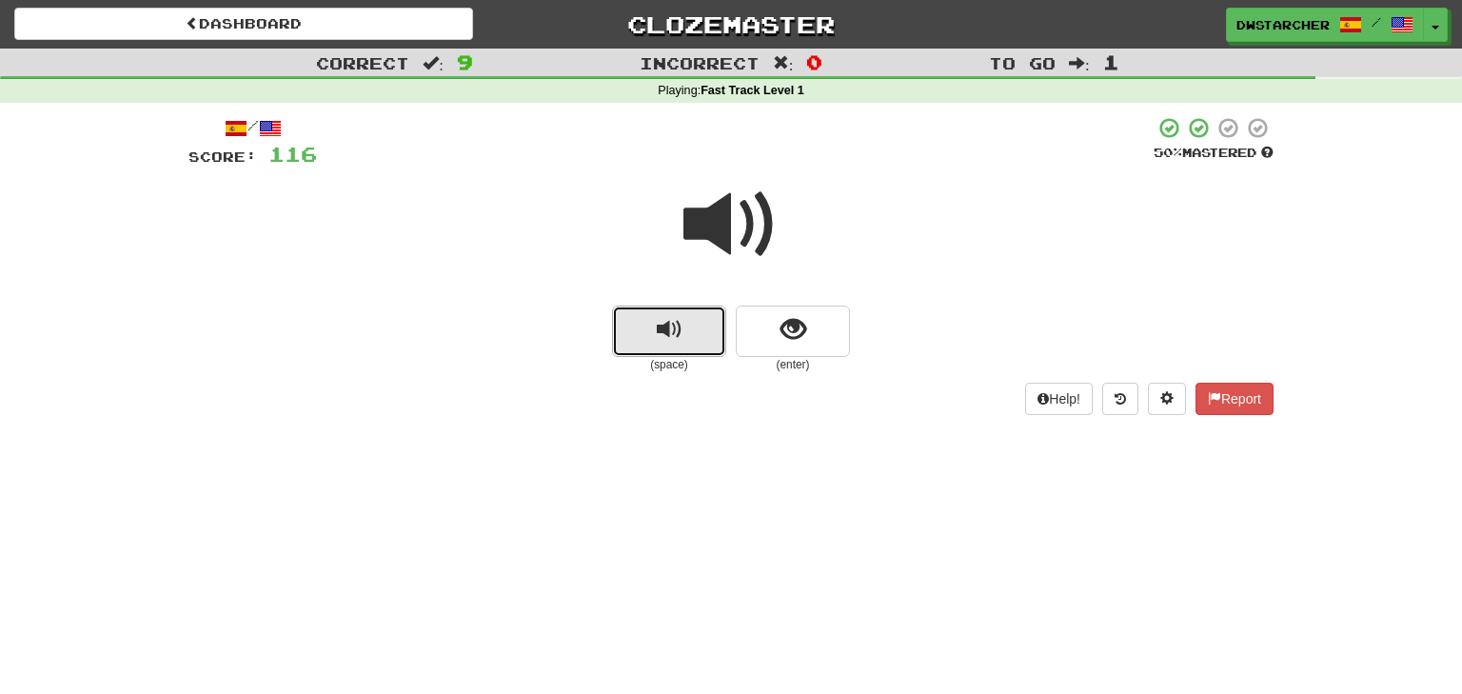
click at [691, 336] on button "replay audio" at bounding box center [669, 331] width 114 height 51
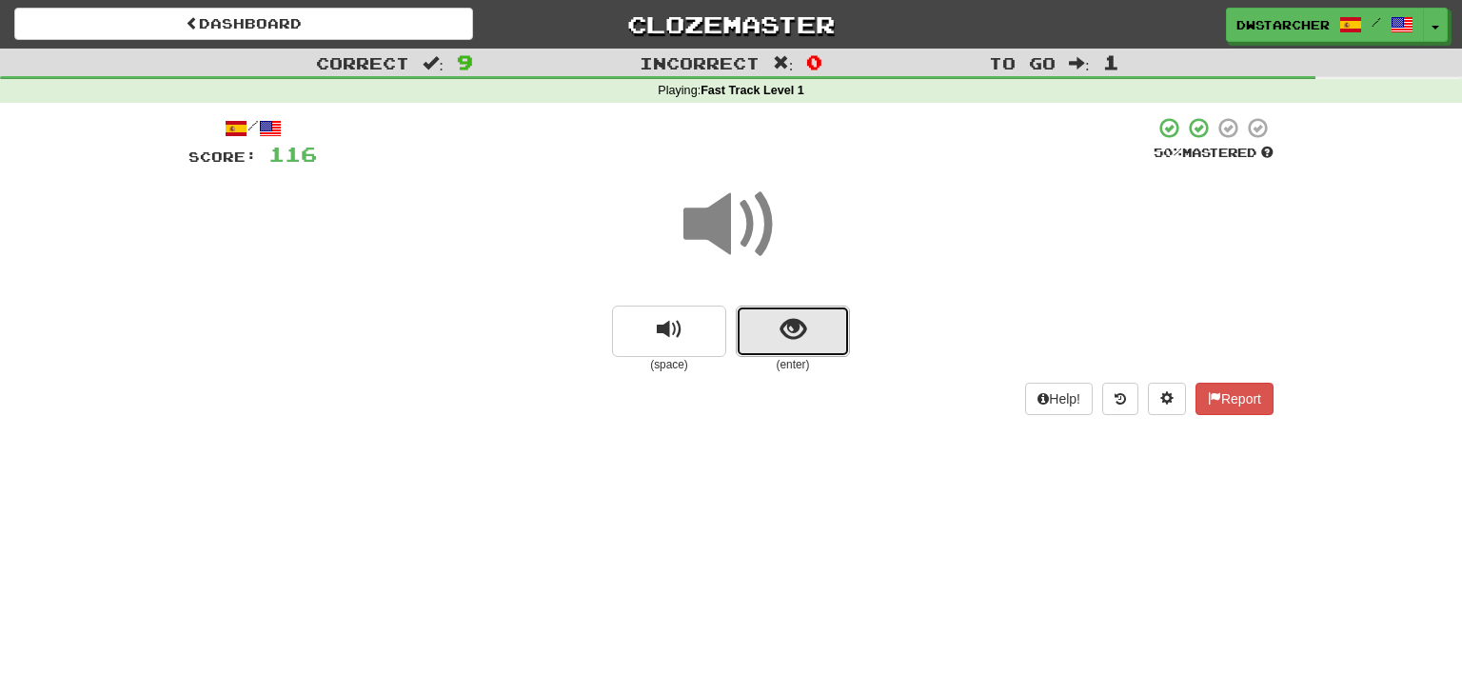
click at [792, 336] on span "show sentence" at bounding box center [794, 330] width 26 height 26
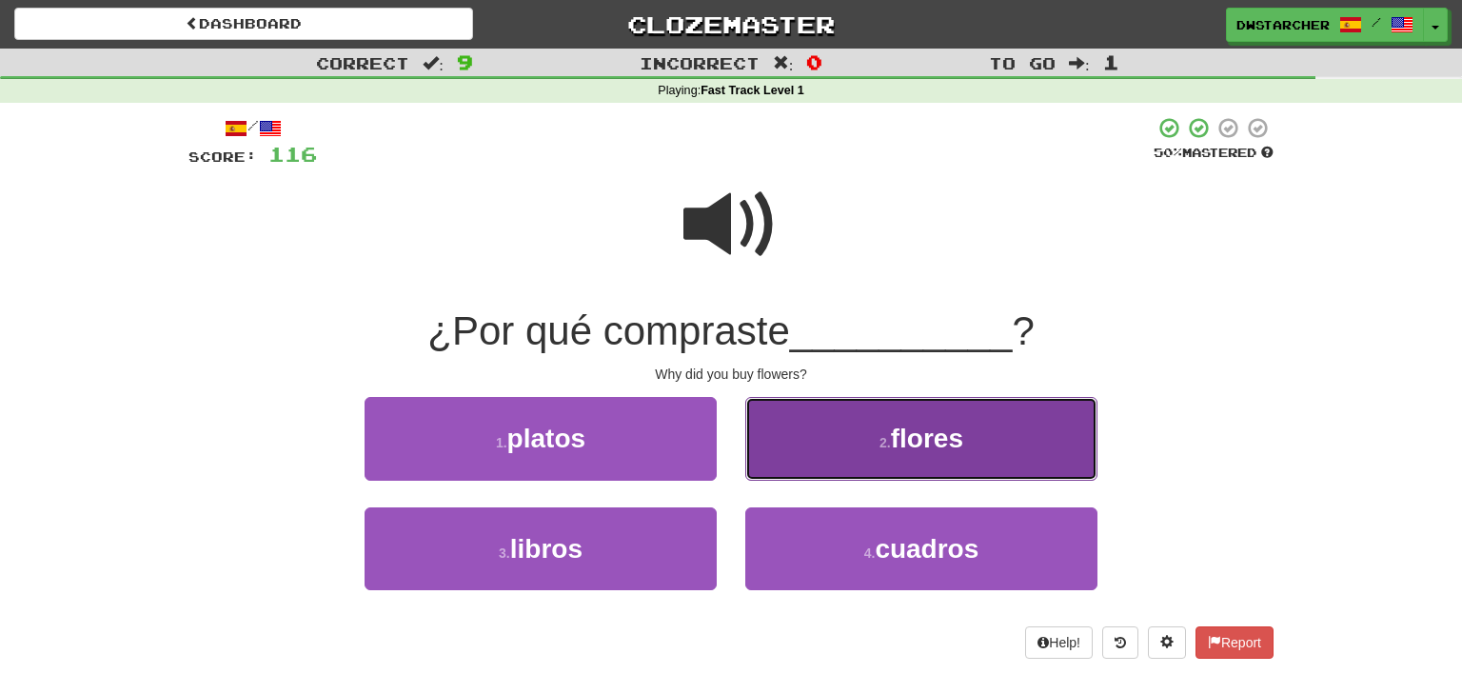
click at [809, 473] on button "2 . [PERSON_NAME]" at bounding box center [921, 438] width 352 height 83
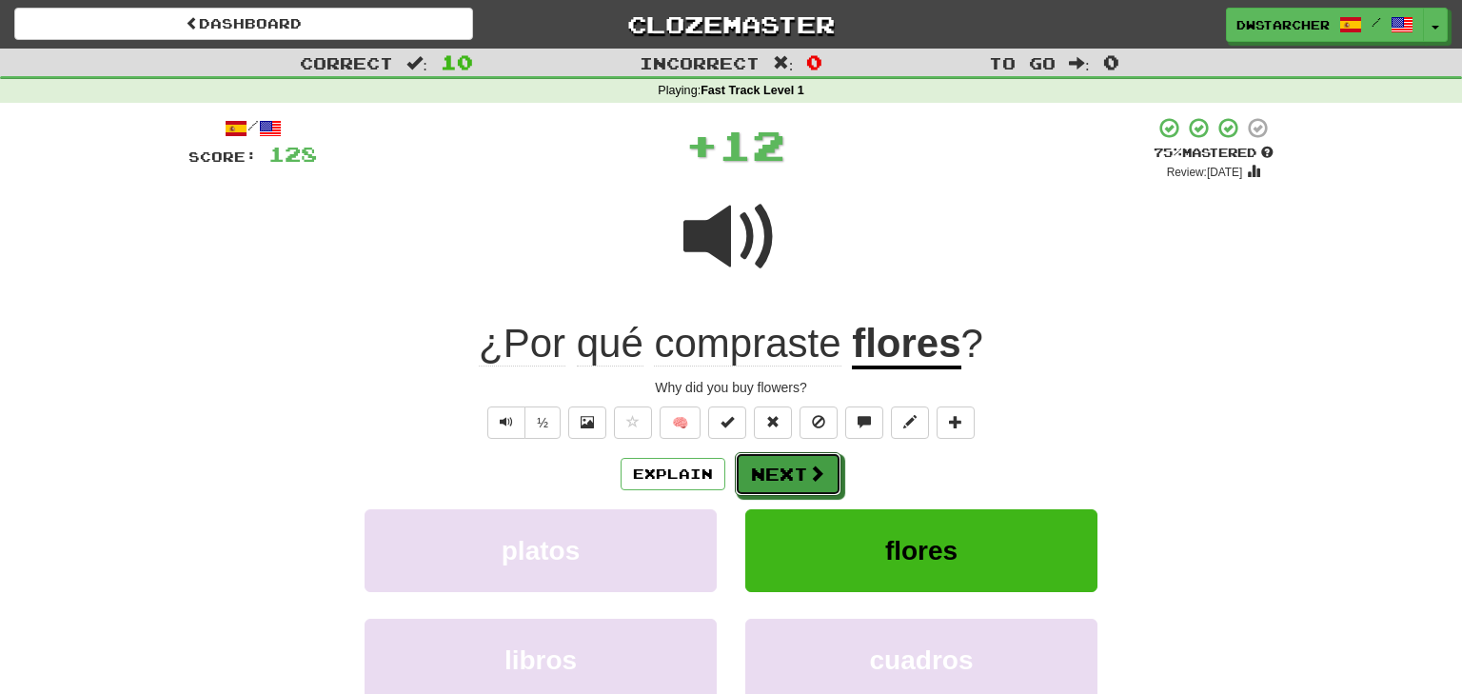
click at [809, 473] on span at bounding box center [816, 473] width 17 height 17
